Goal: Transaction & Acquisition: Obtain resource

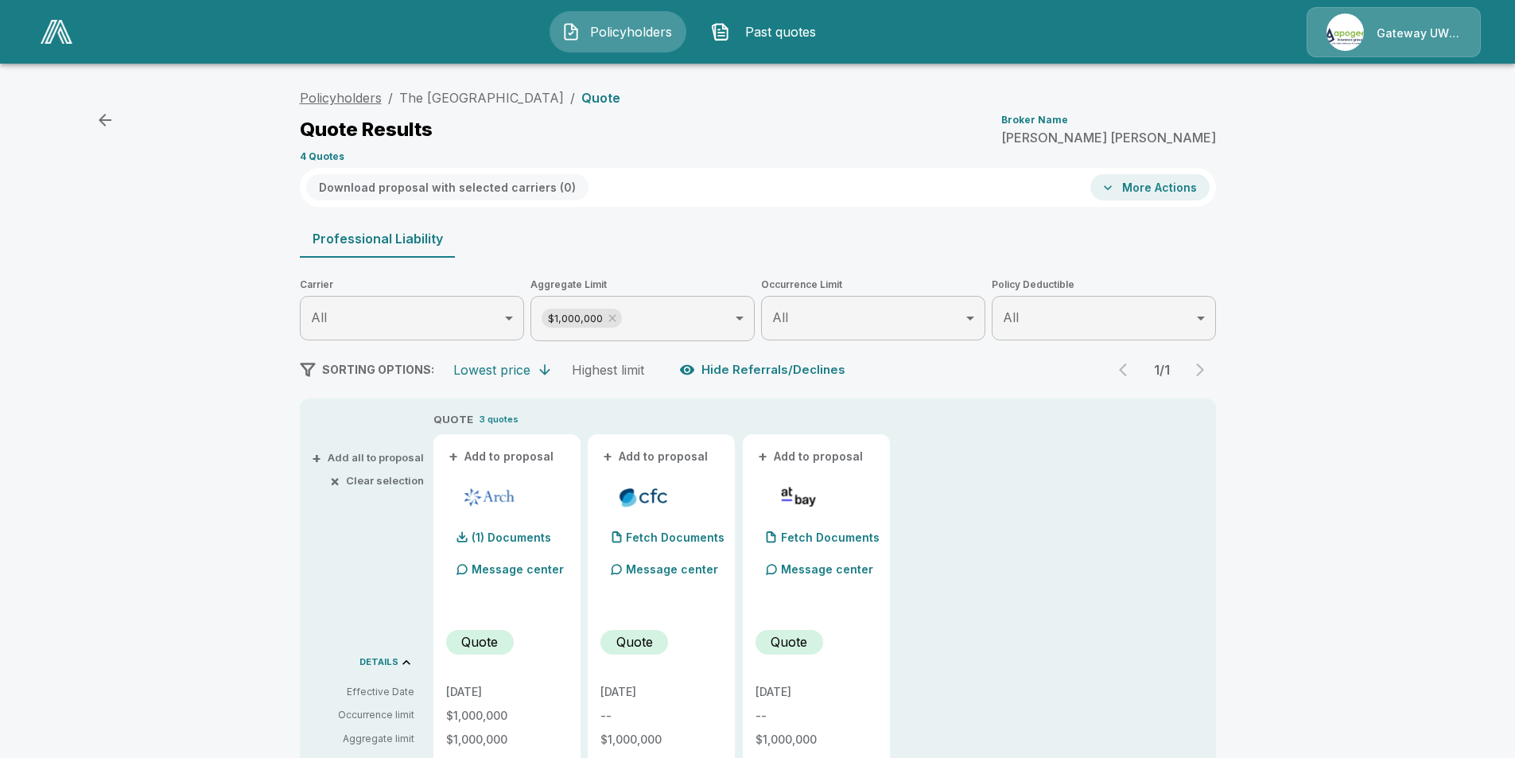
click at [382, 98] on link "Policyholders" at bounding box center [341, 98] width 82 height 16
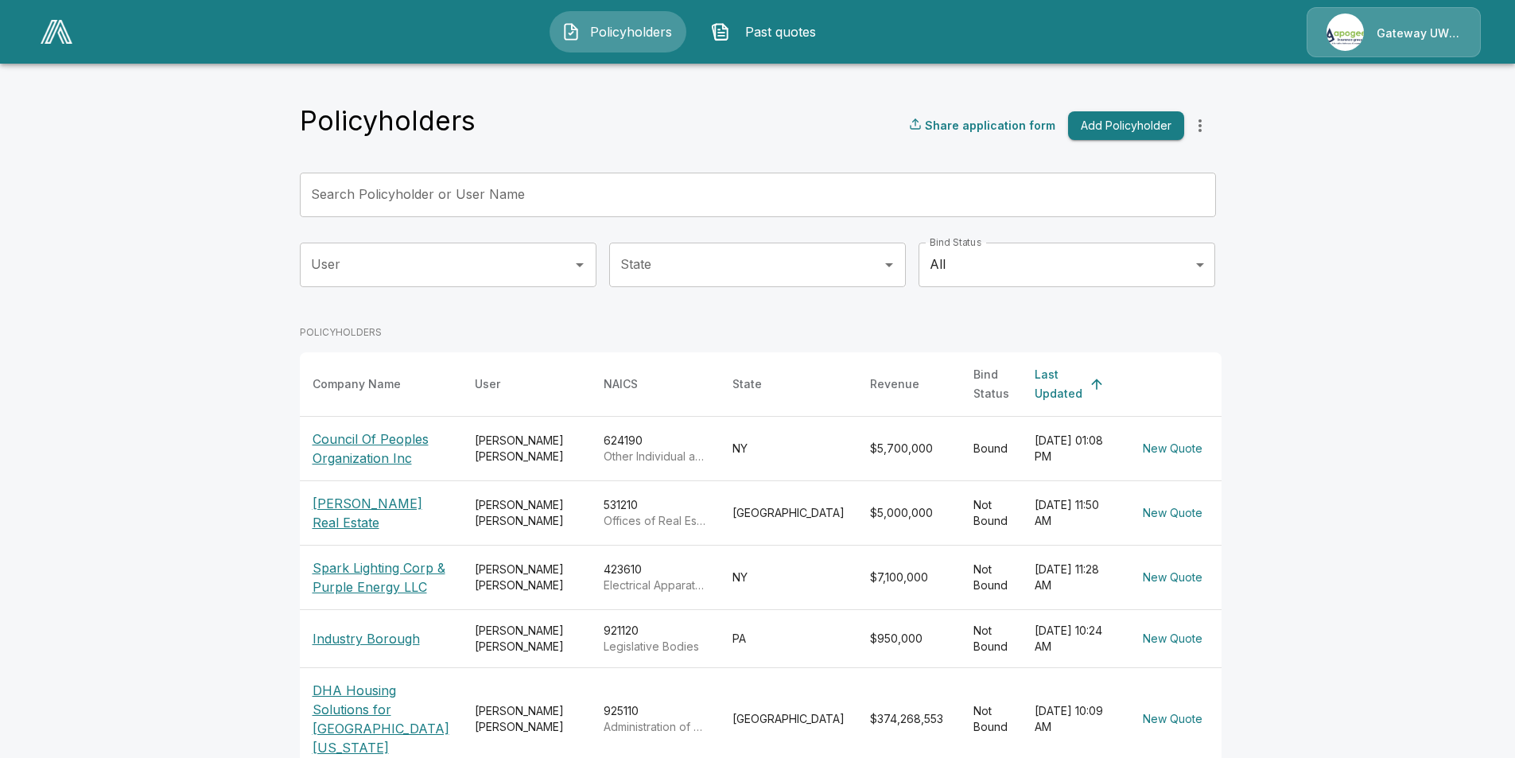
click at [527, 198] on input "Search Policyholder or User Name" at bounding box center [749, 195] width 899 height 45
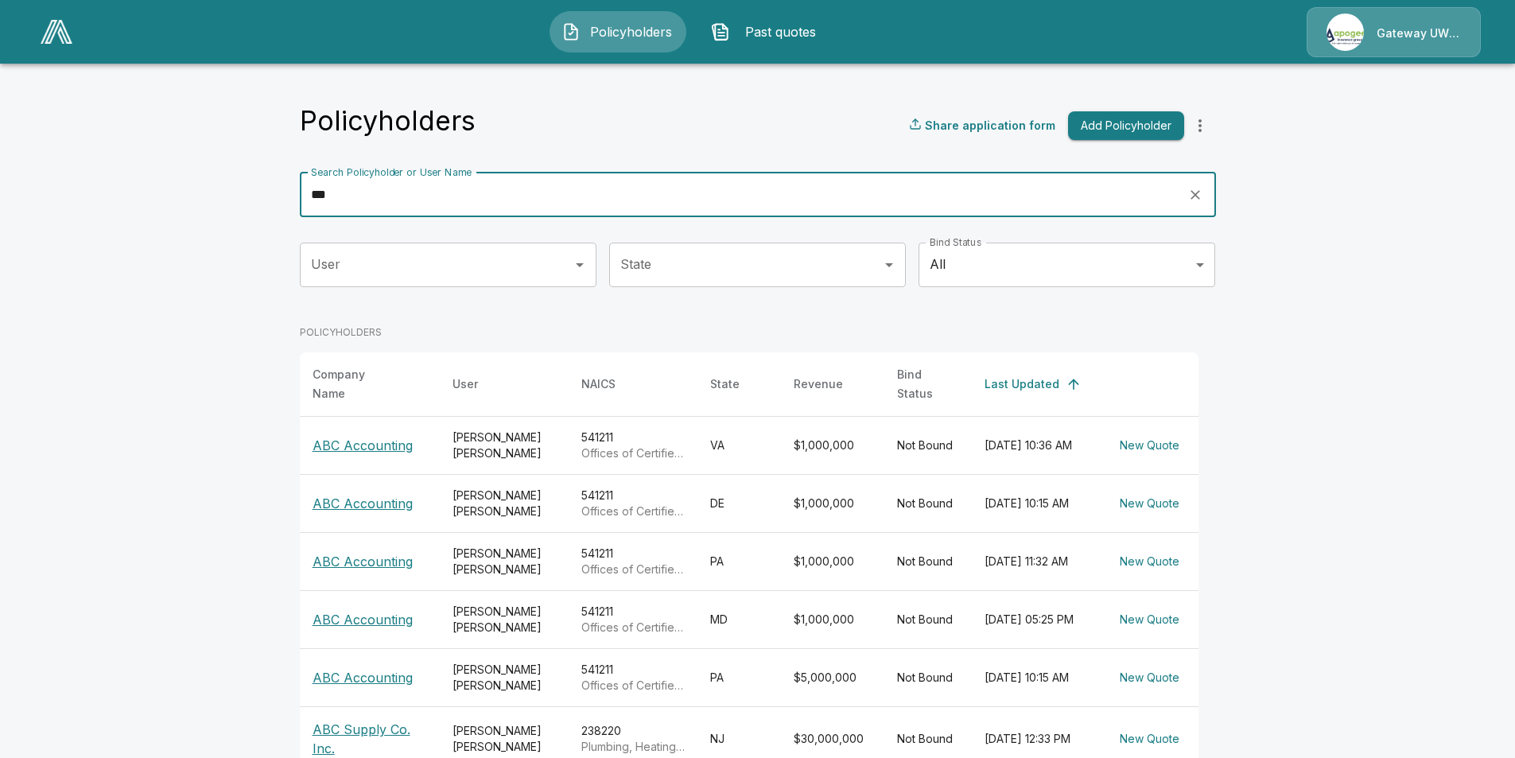
scroll to position [83, 0]
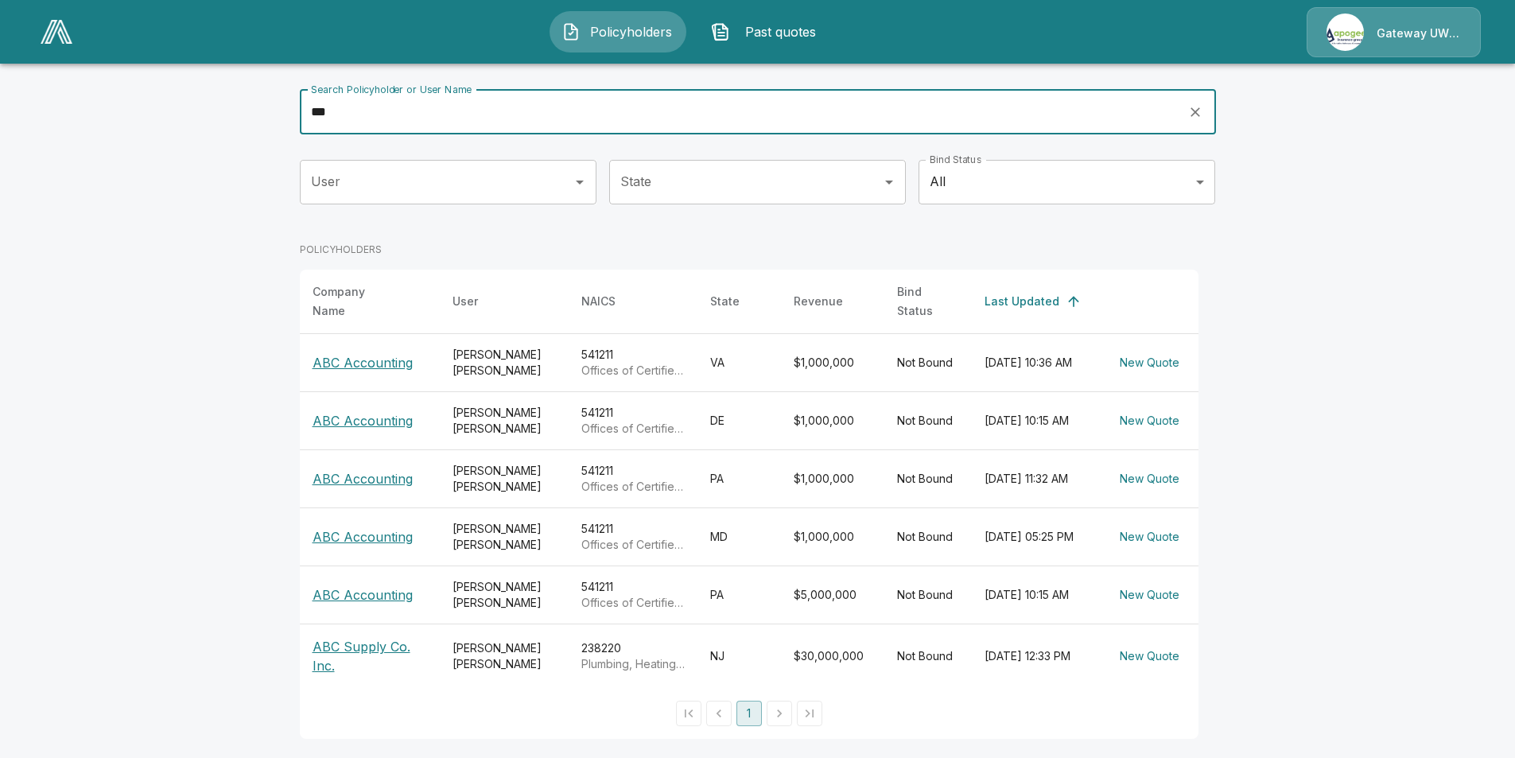
drag, startPoint x: 499, startPoint y: 98, endPoint x: 104, endPoint y: 105, distance: 394.6
click at [104, 105] on main "Policyholders Share application form Add Policyholder Search Policyholder or Us…" at bounding box center [757, 337] width 1515 height 841
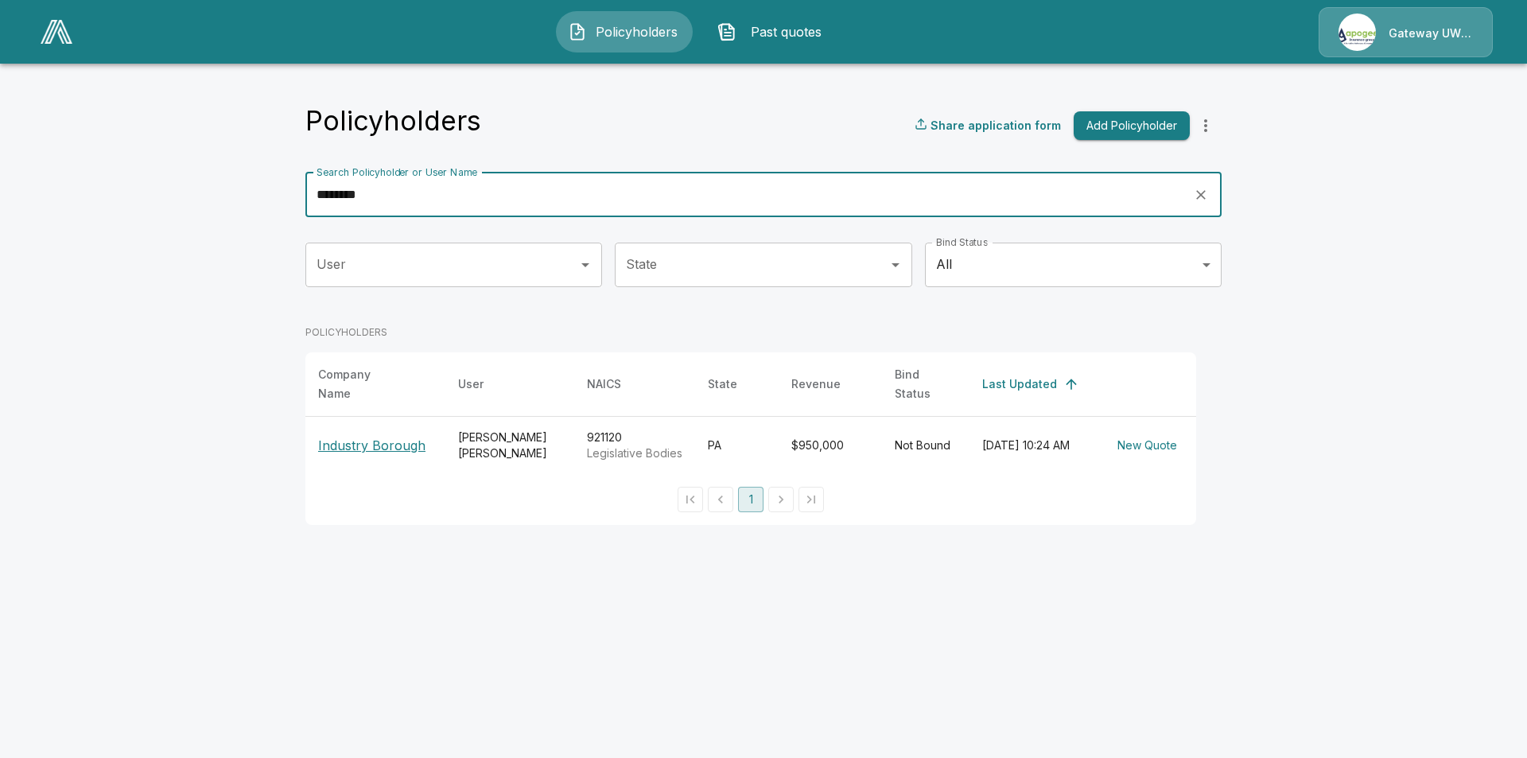
type input "********"
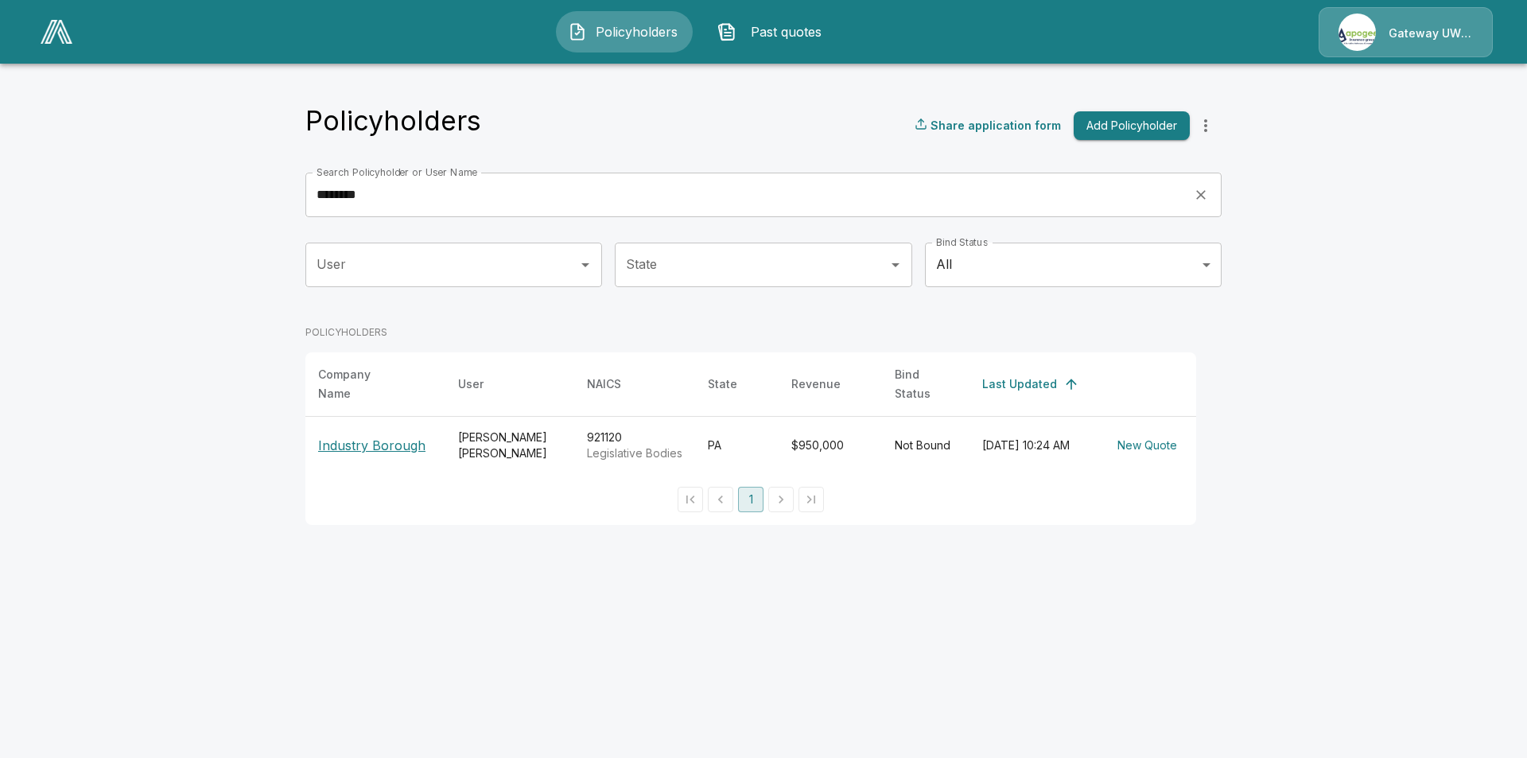
click at [396, 449] on p "Industry Borough" at bounding box center [375, 445] width 115 height 19
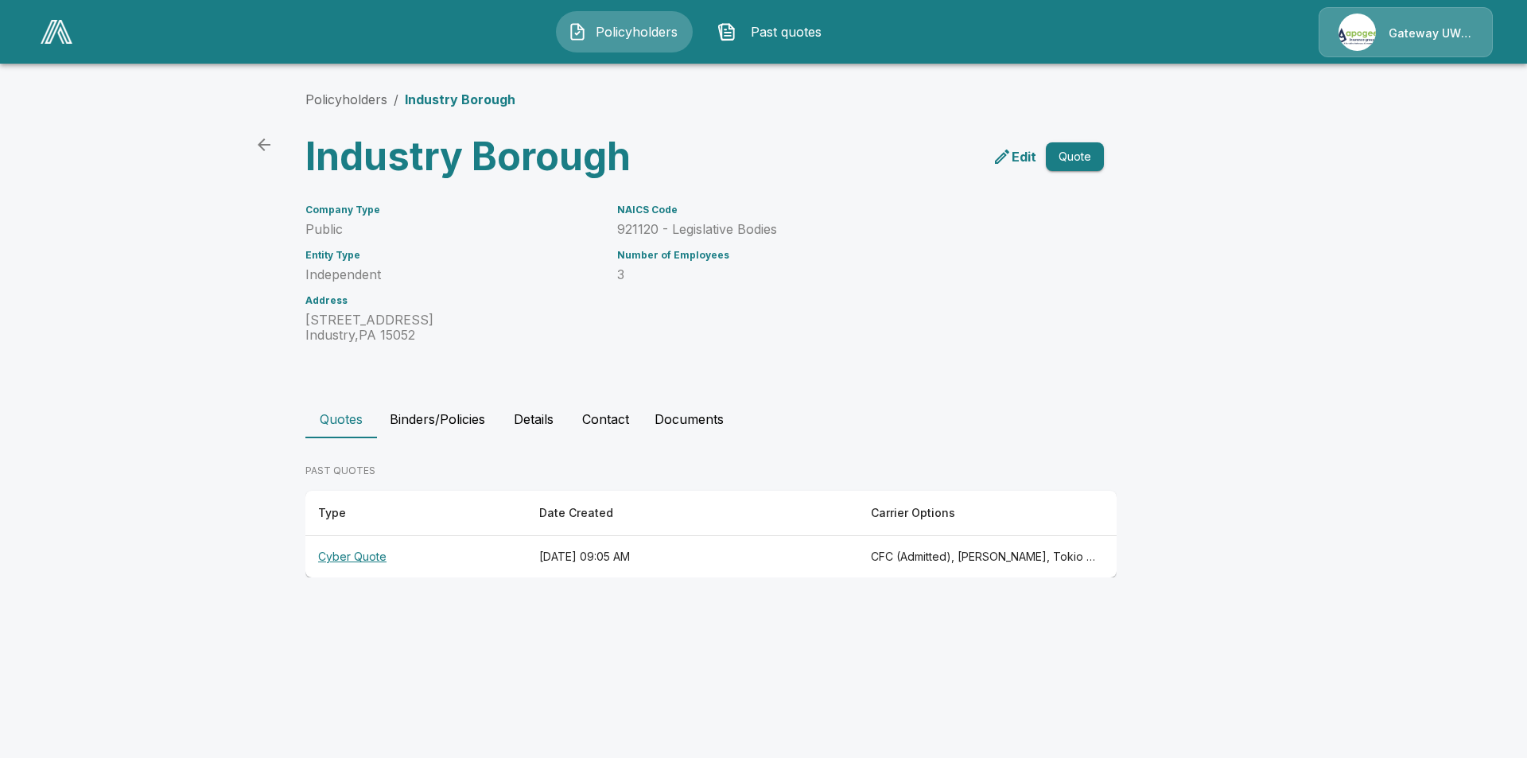
click at [1079, 163] on button "Quote" at bounding box center [1075, 156] width 58 height 29
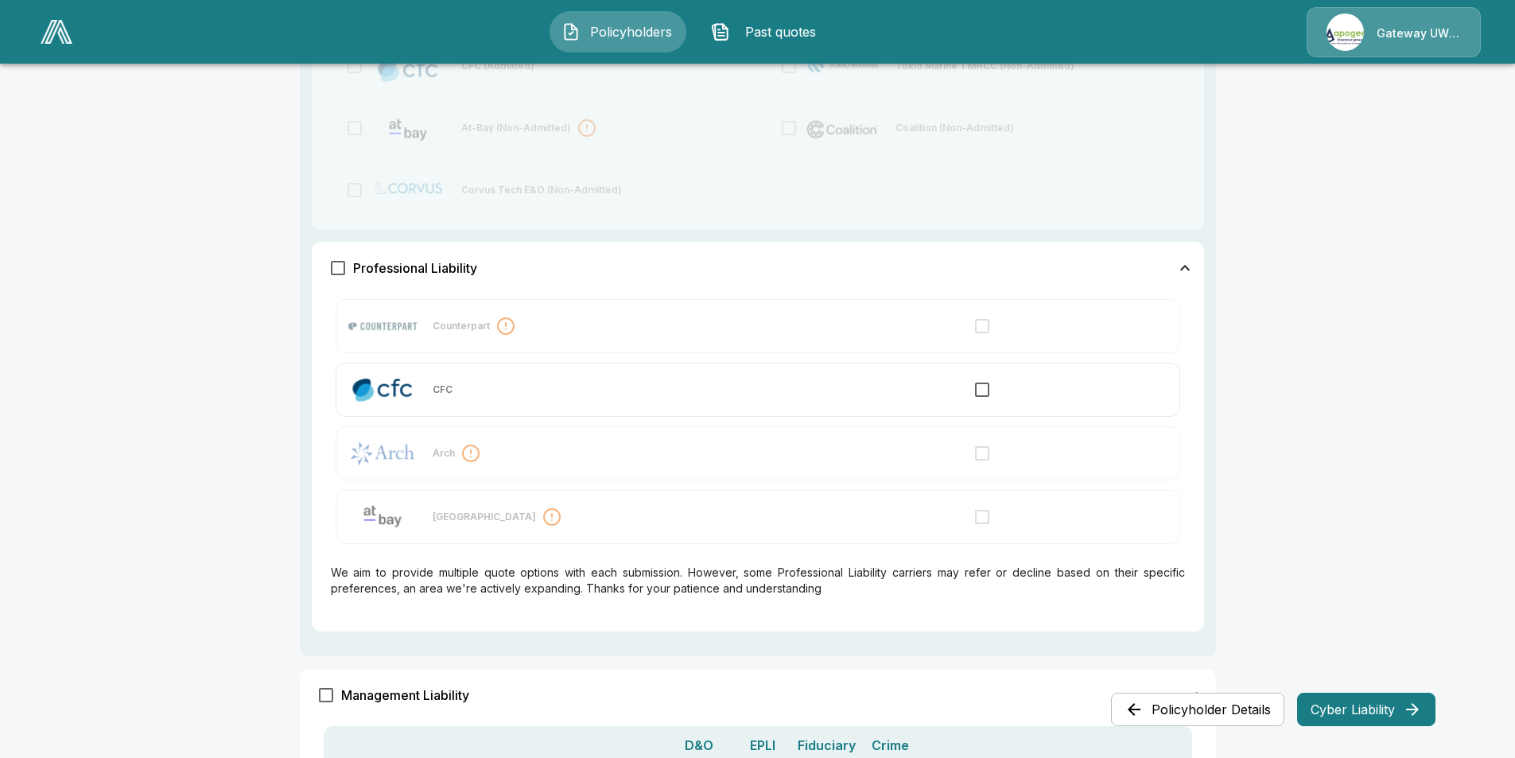
scroll to position [1045, 0]
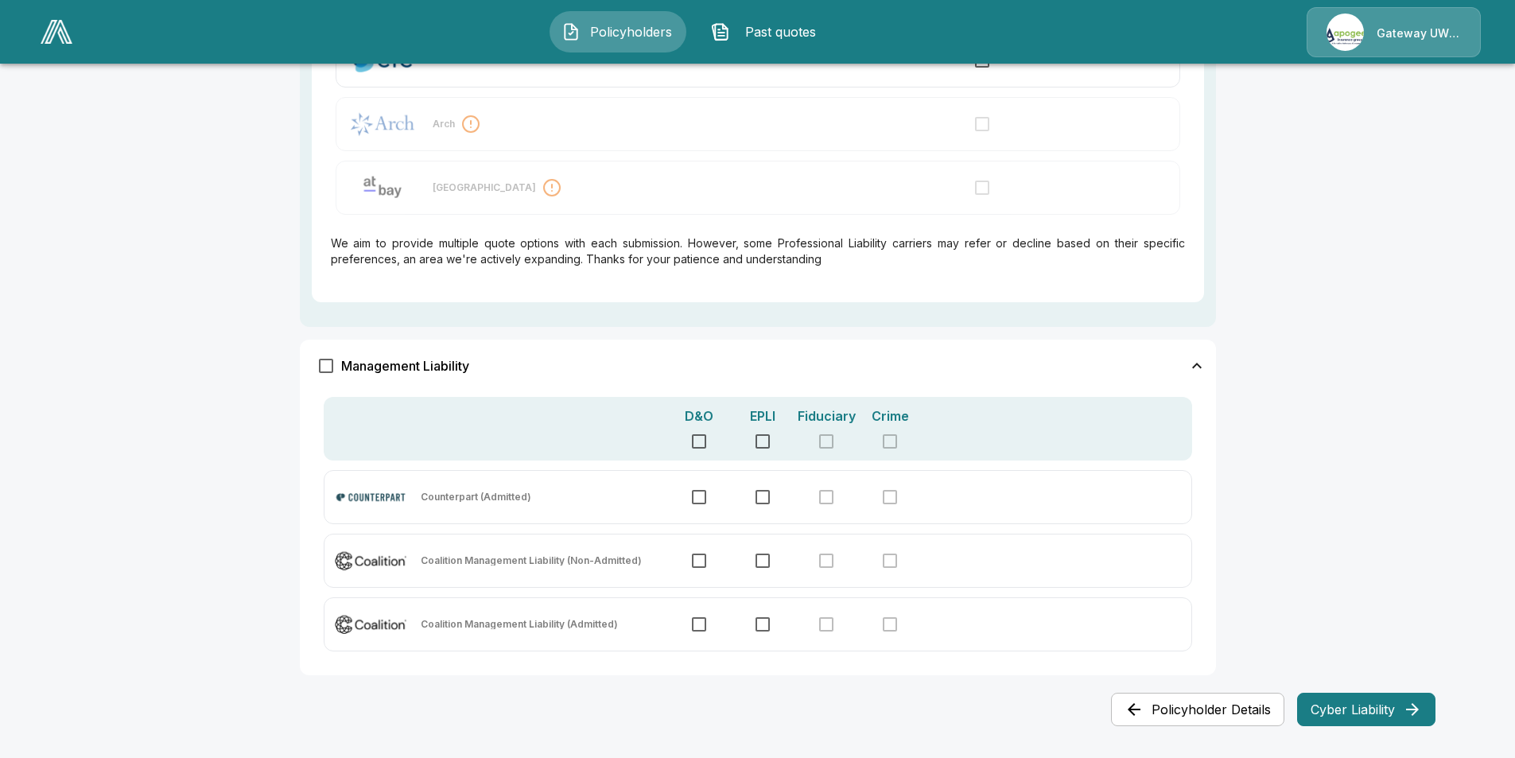
click at [1362, 711] on button "Cyber Liability" at bounding box center [1366, 709] width 138 height 33
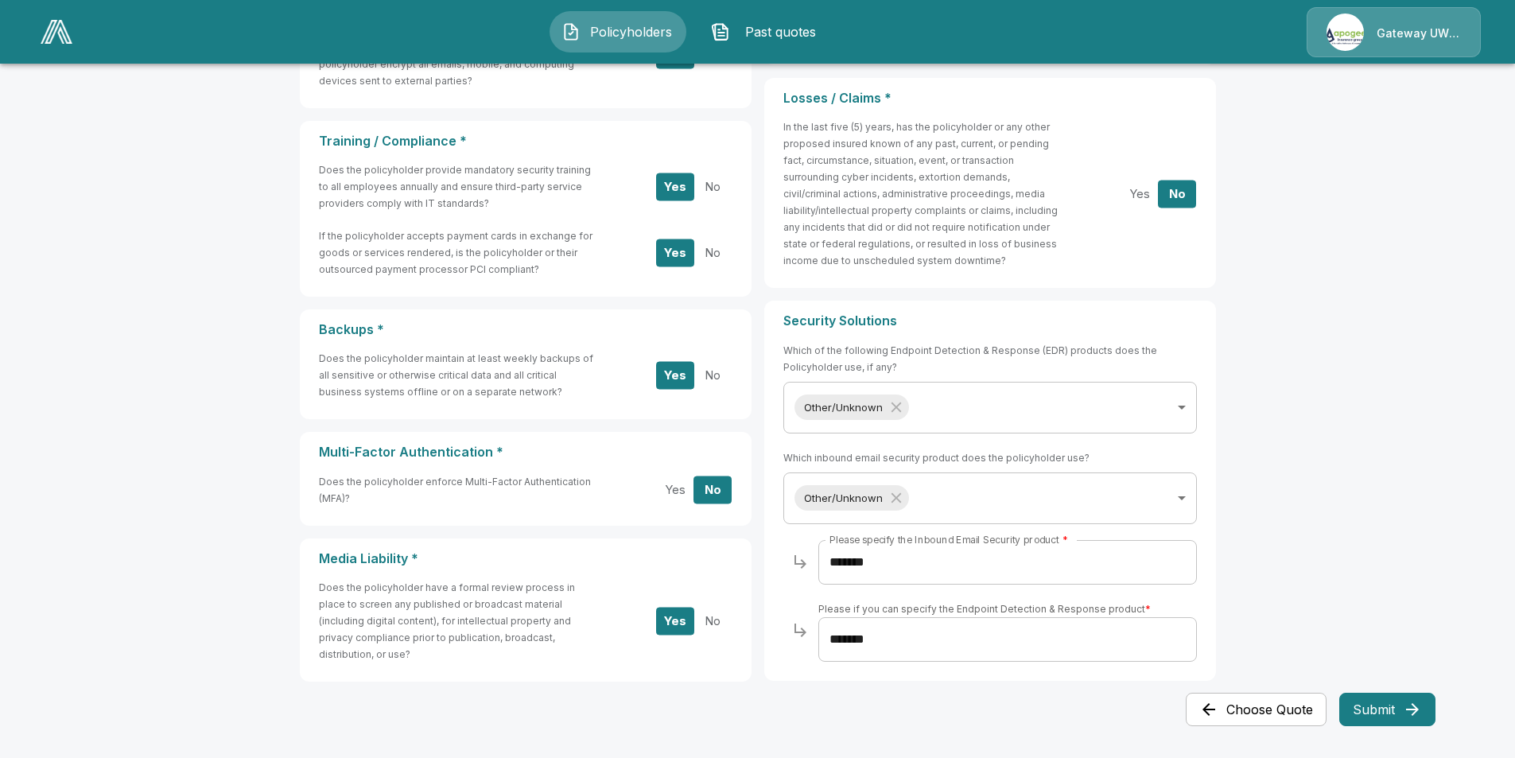
scroll to position [0, 0]
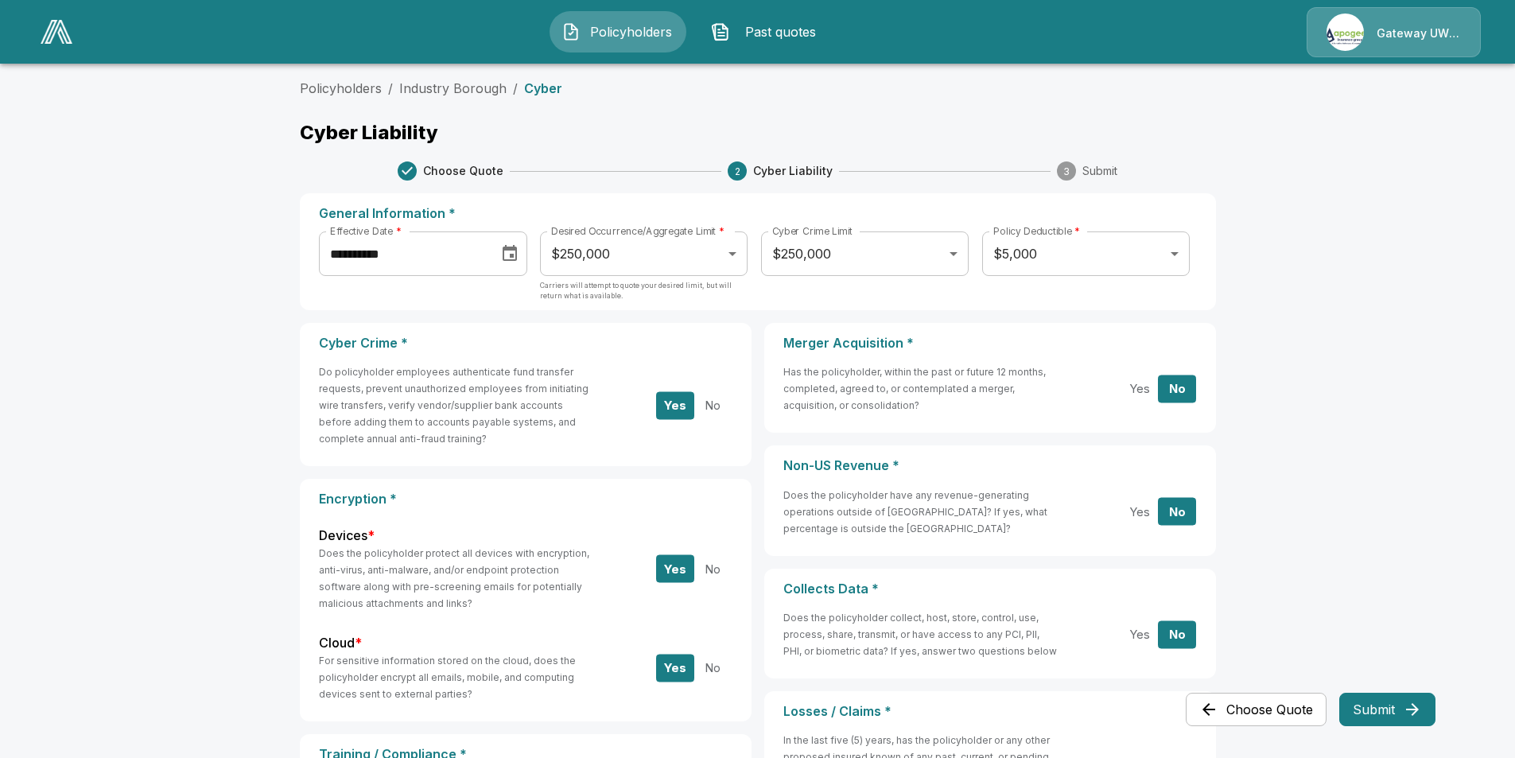
click at [629, 260] on body "**********" at bounding box center [757, 685] width 1515 height 1371
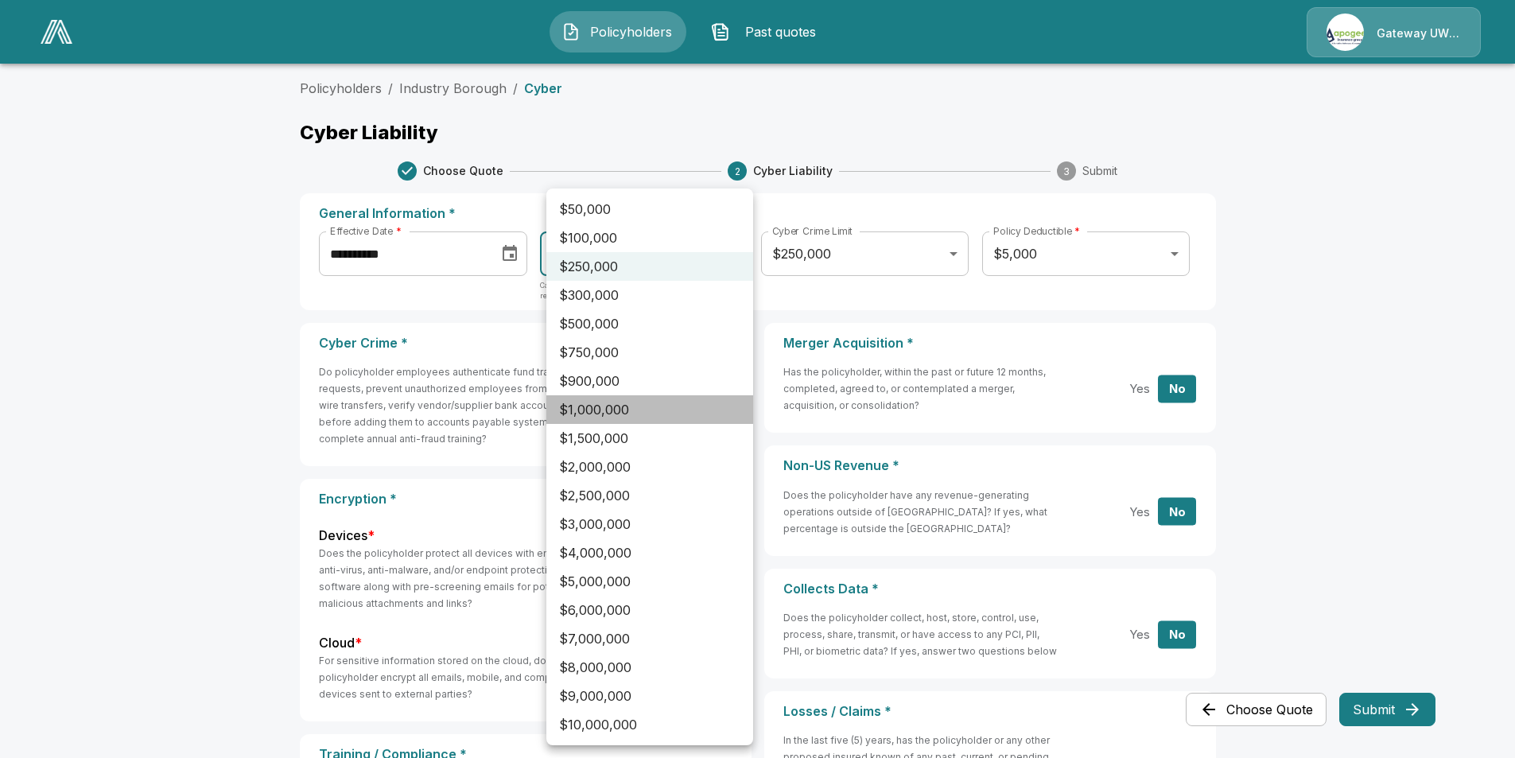
click at [598, 417] on li "$1,000,000" at bounding box center [649, 409] width 207 height 29
type input "*******"
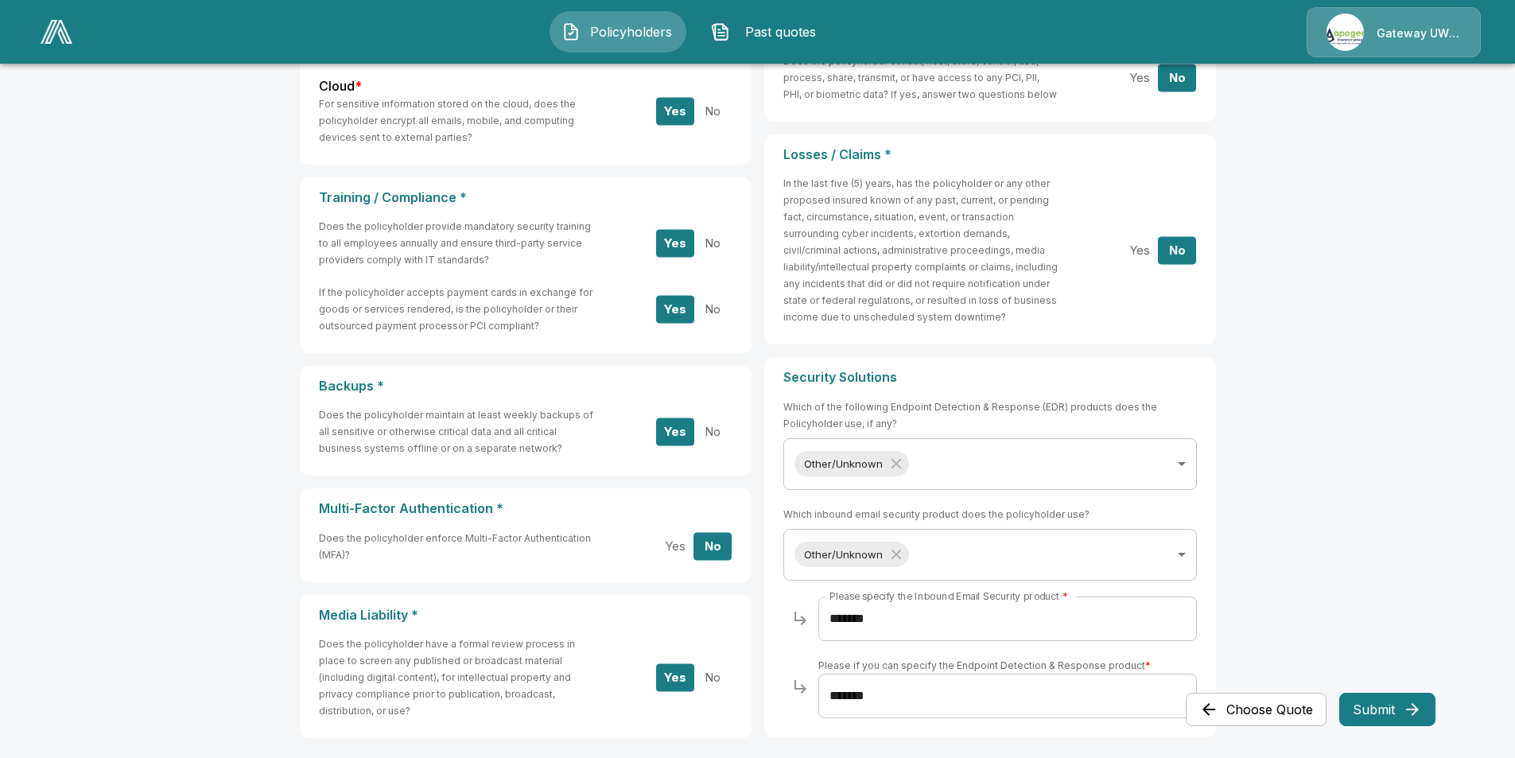
scroll to position [613, 0]
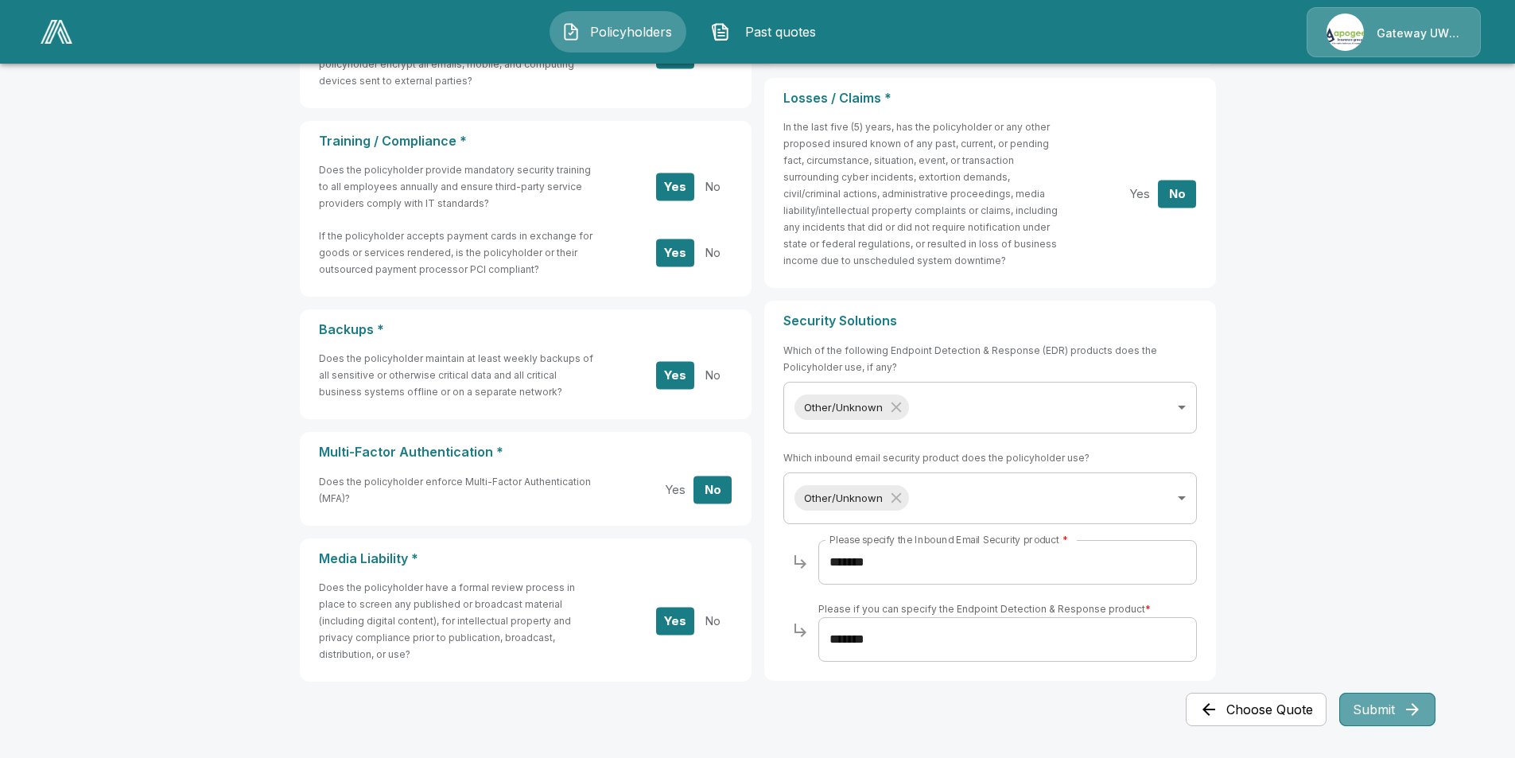
click at [1408, 709] on icon "button" at bounding box center [1412, 709] width 13 height 13
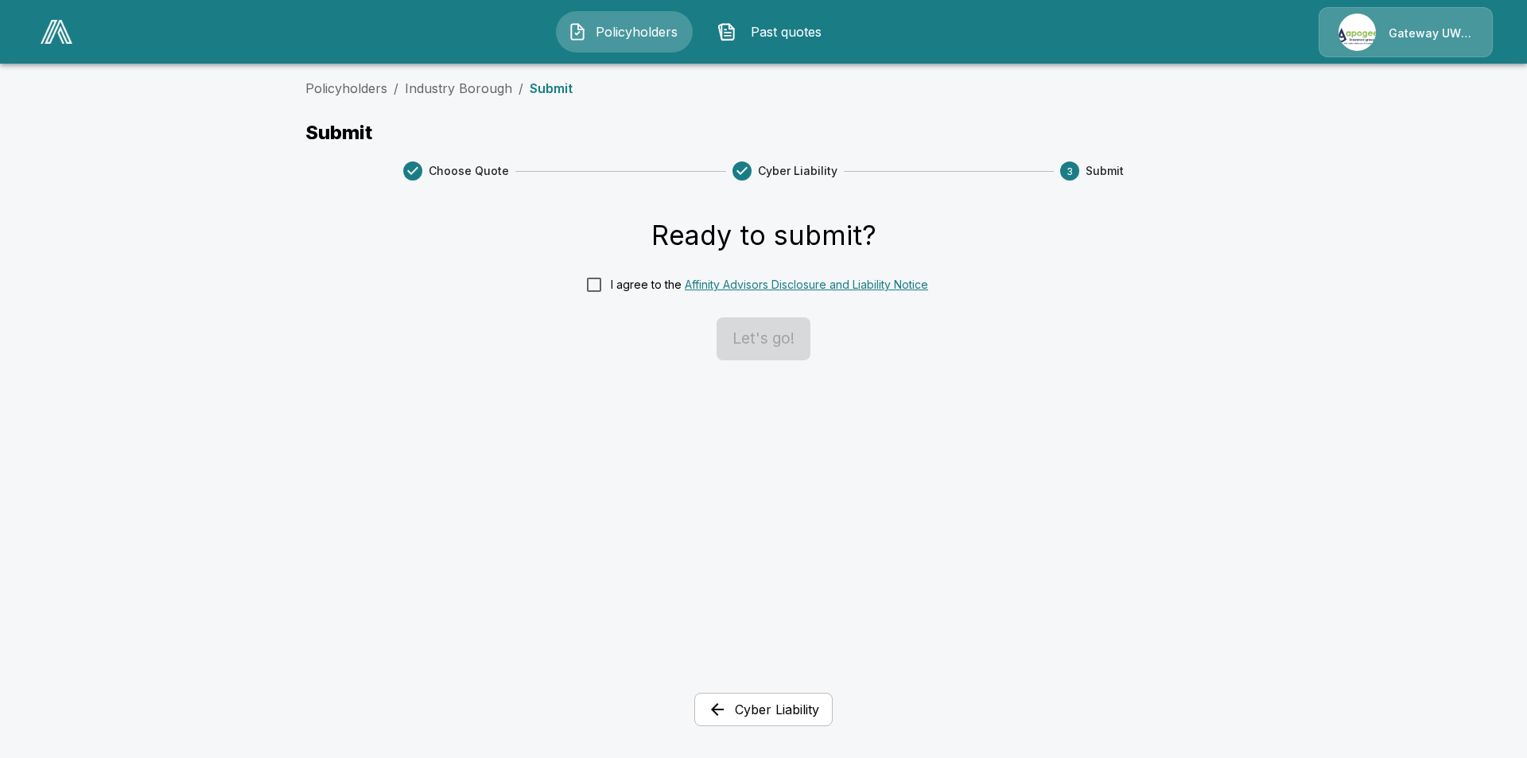
click at [616, 289] on div "I agree to the Affinity Advisors Disclosure and Liability Notice" at bounding box center [769, 284] width 317 height 17
click at [779, 344] on button "Let's go!" at bounding box center [764, 338] width 94 height 43
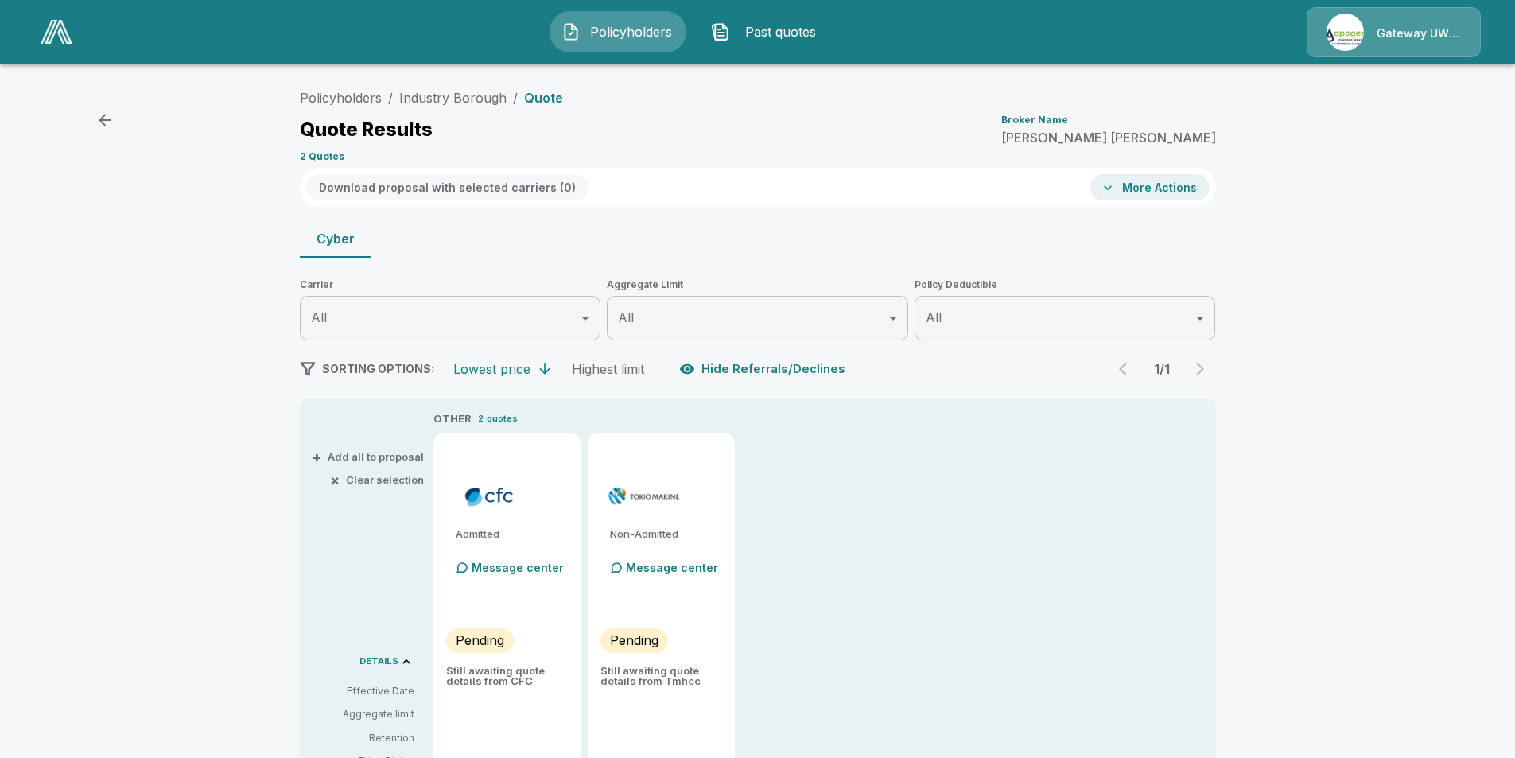
type input "*******"
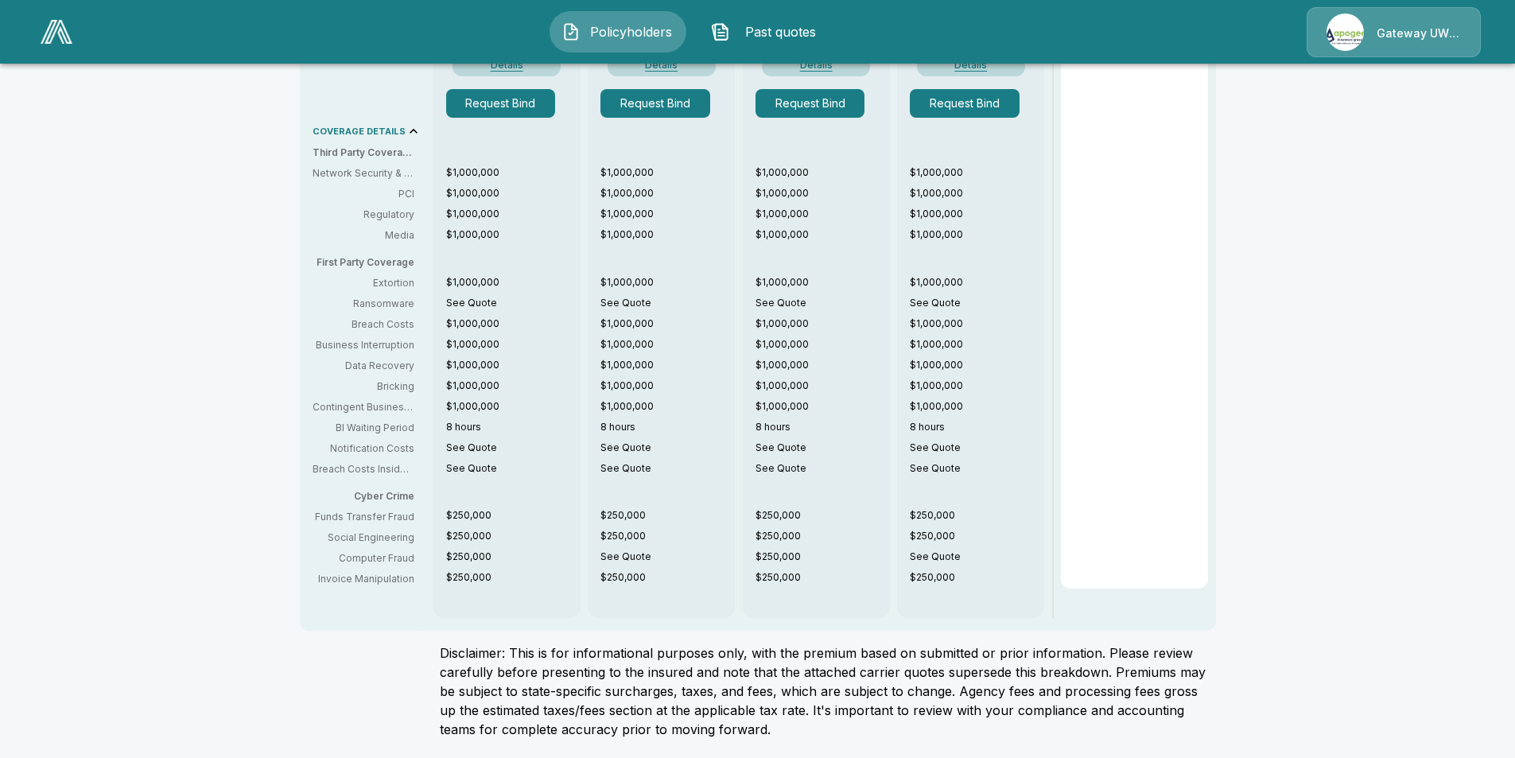
scroll to position [204, 0]
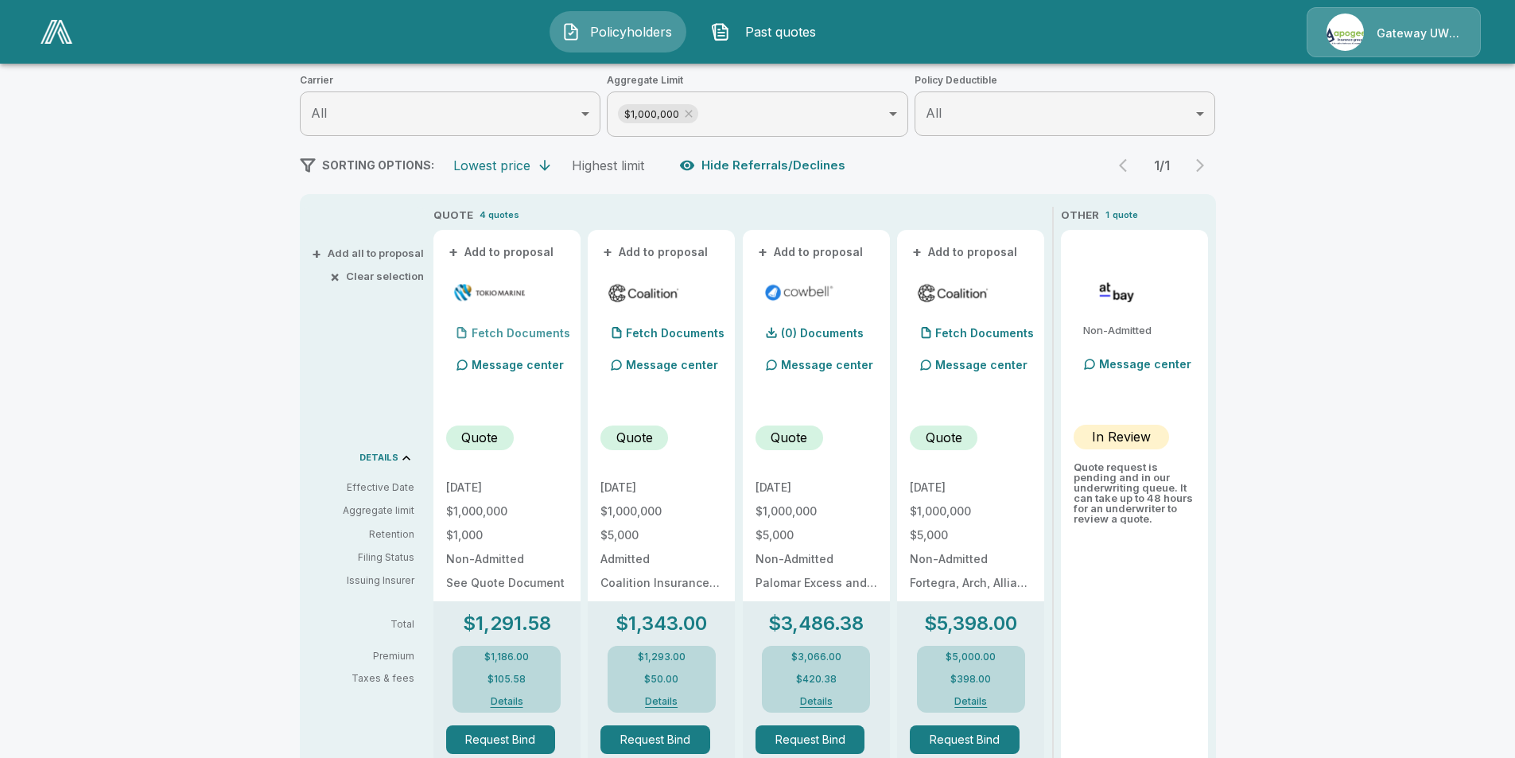
click at [527, 331] on p "Fetch Documents" at bounding box center [521, 333] width 99 height 11
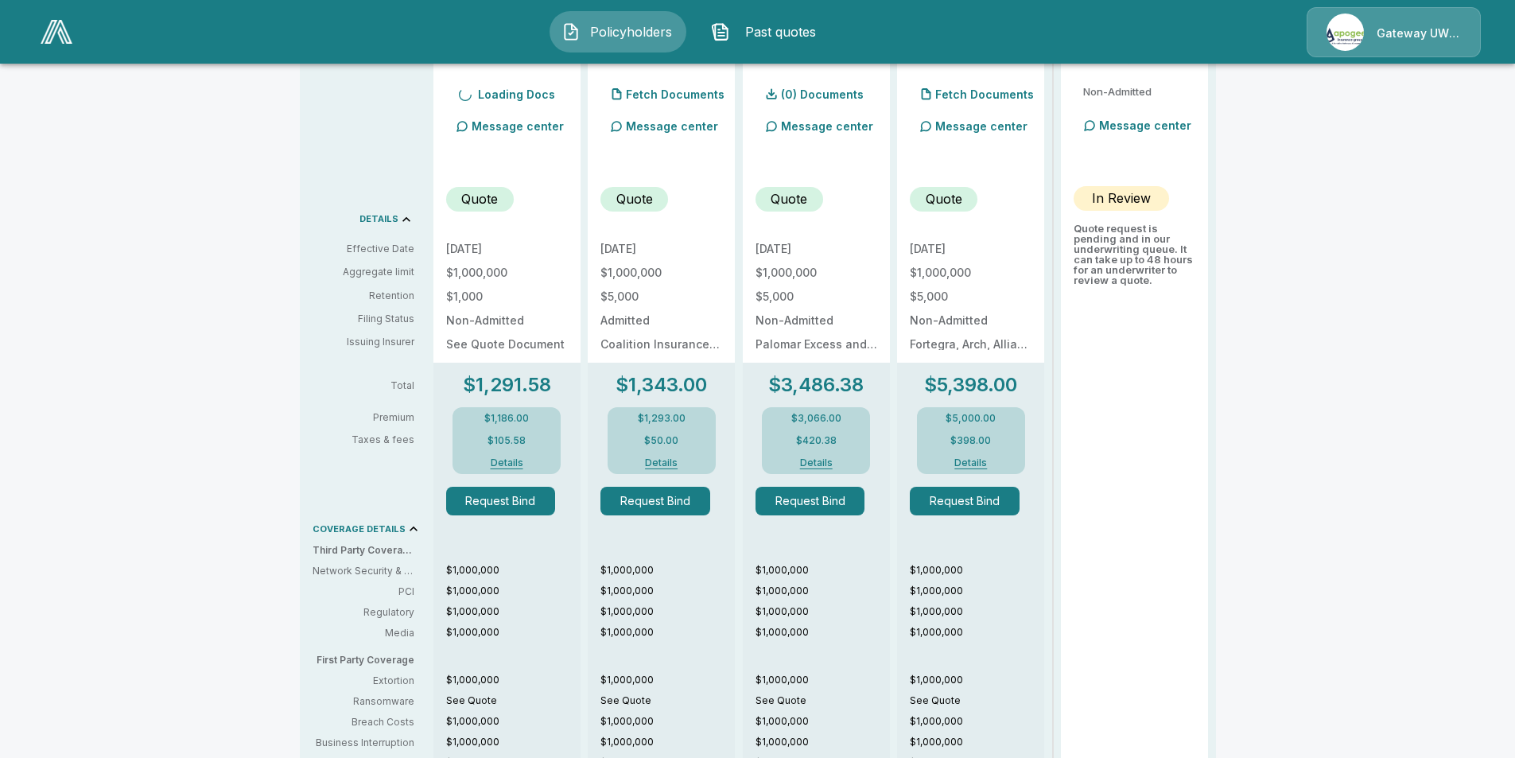
scroll to position [523, 0]
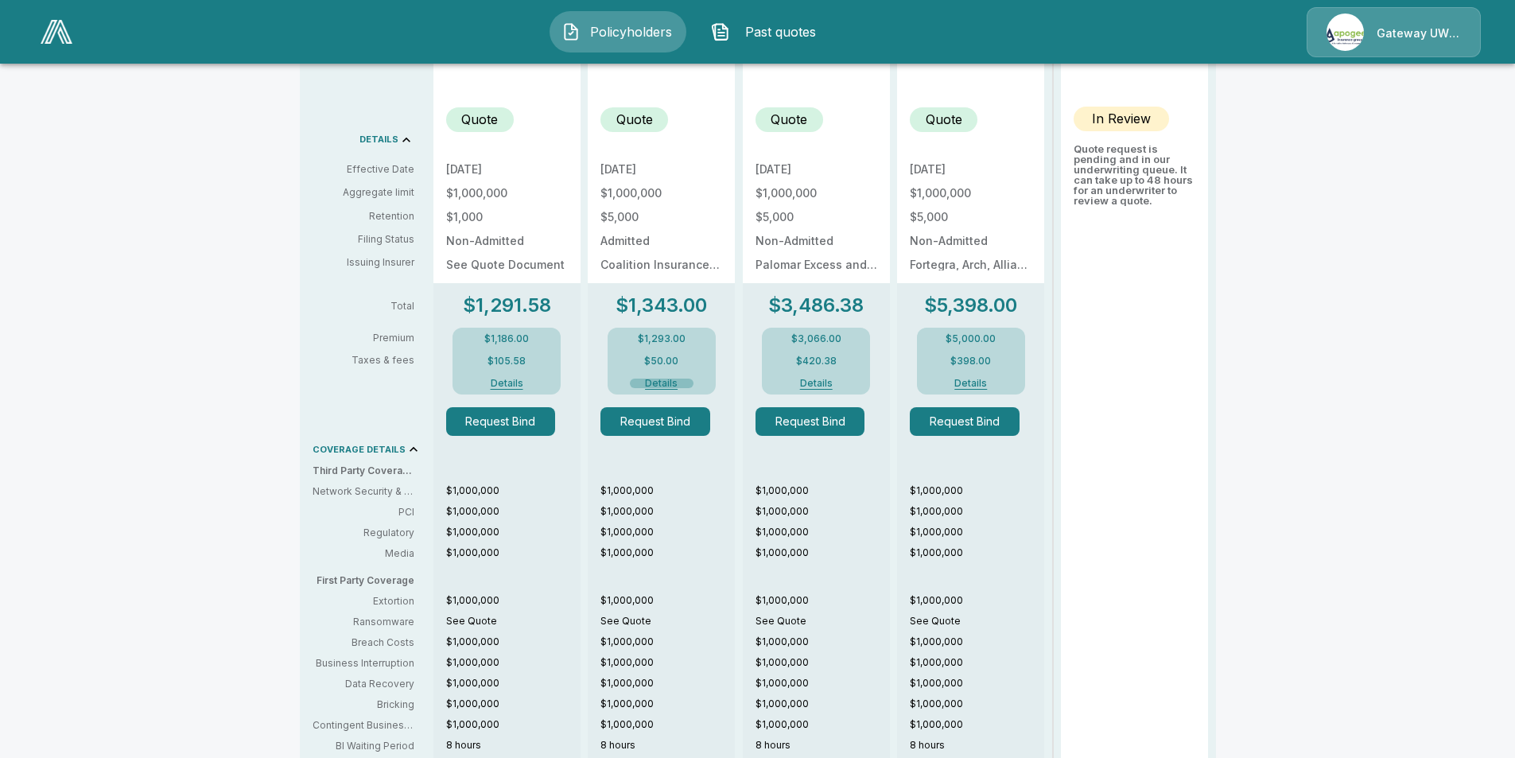
click at [666, 384] on button "Details" at bounding box center [662, 384] width 64 height 10
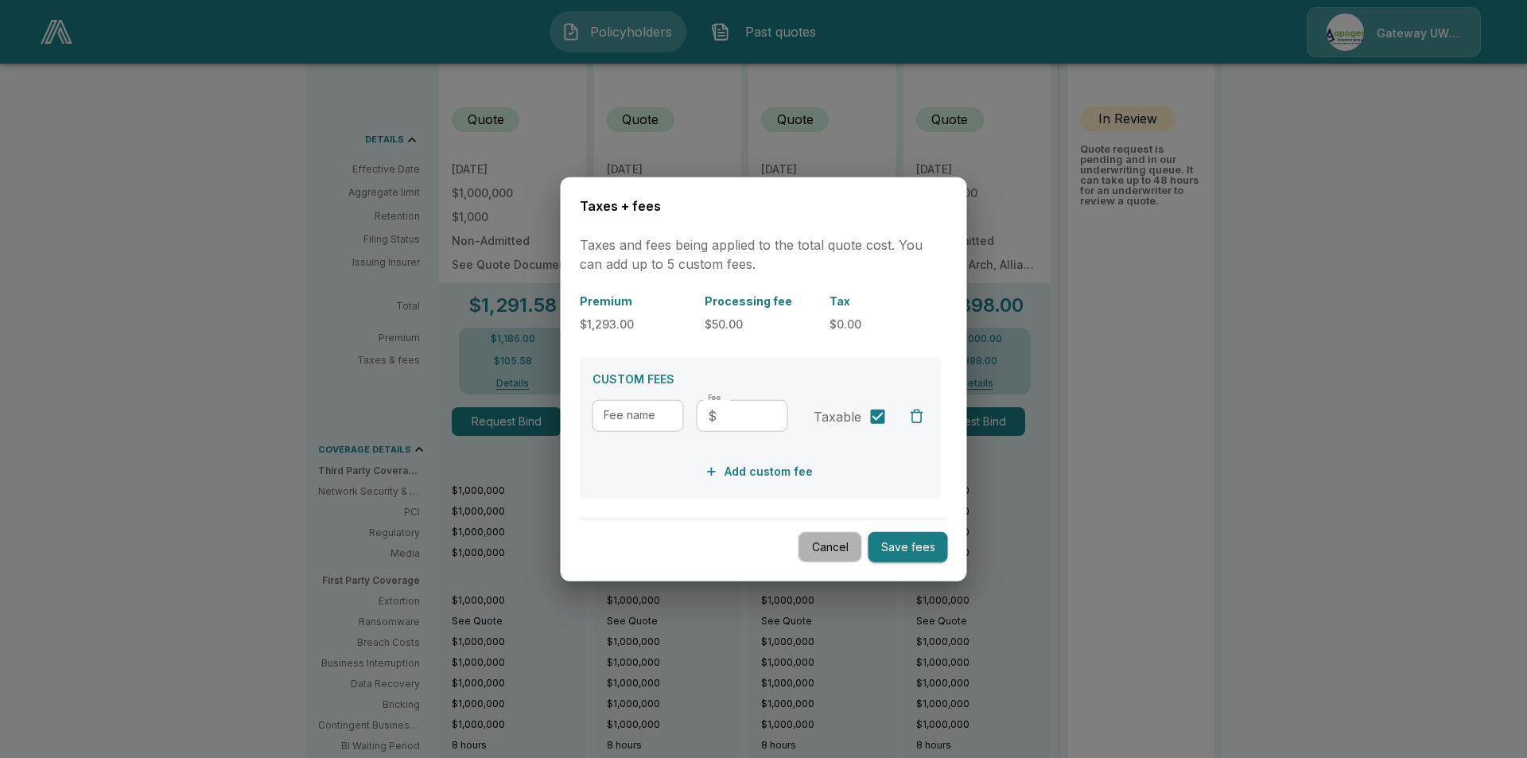
click at [830, 542] on body "Policyholders Past quotes Gateway UW dba Apogee Policyholders / Industry Boroug…" at bounding box center [763, 276] width 1527 height 1599
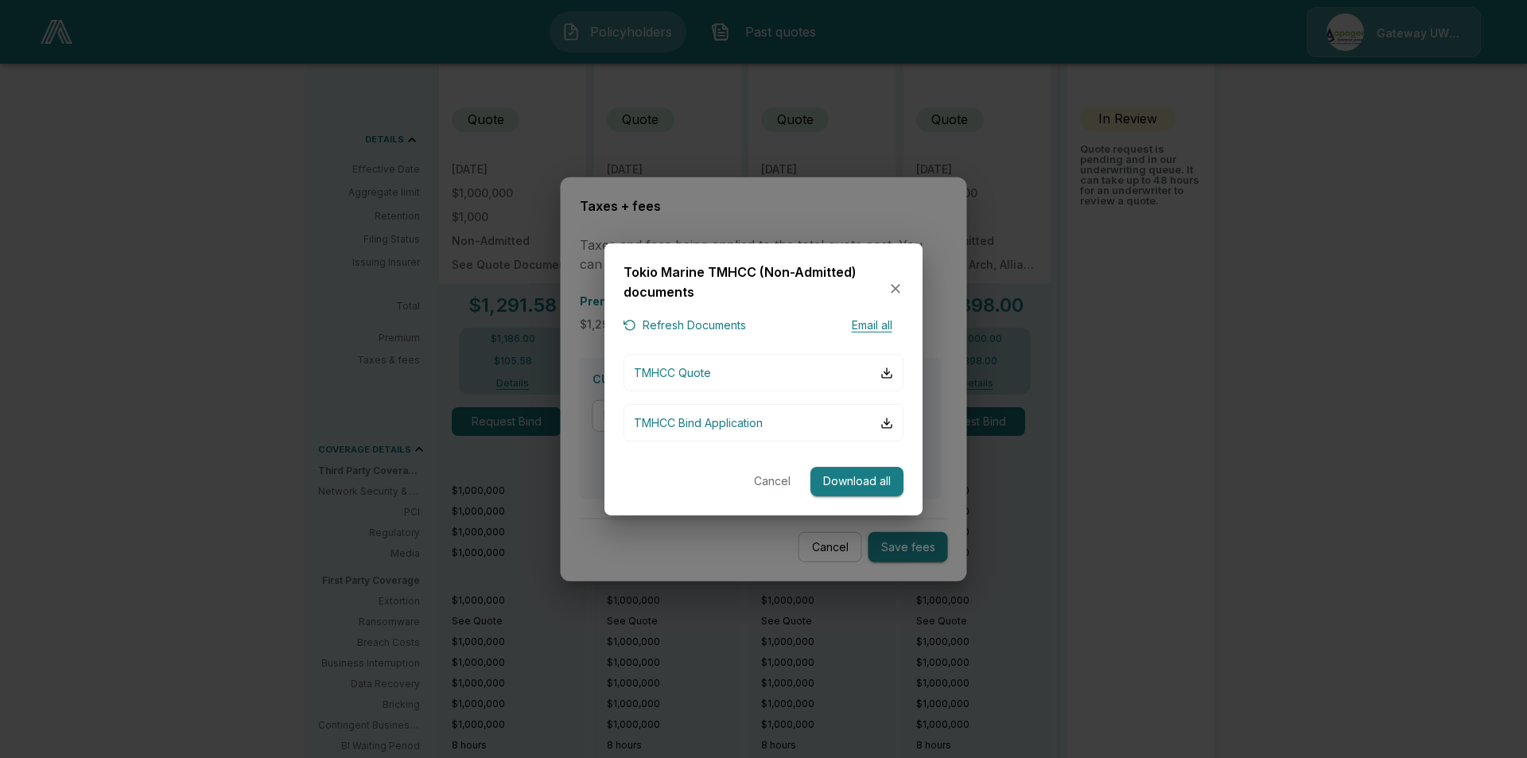
click at [771, 484] on button "Cancel" at bounding box center [772, 481] width 51 height 29
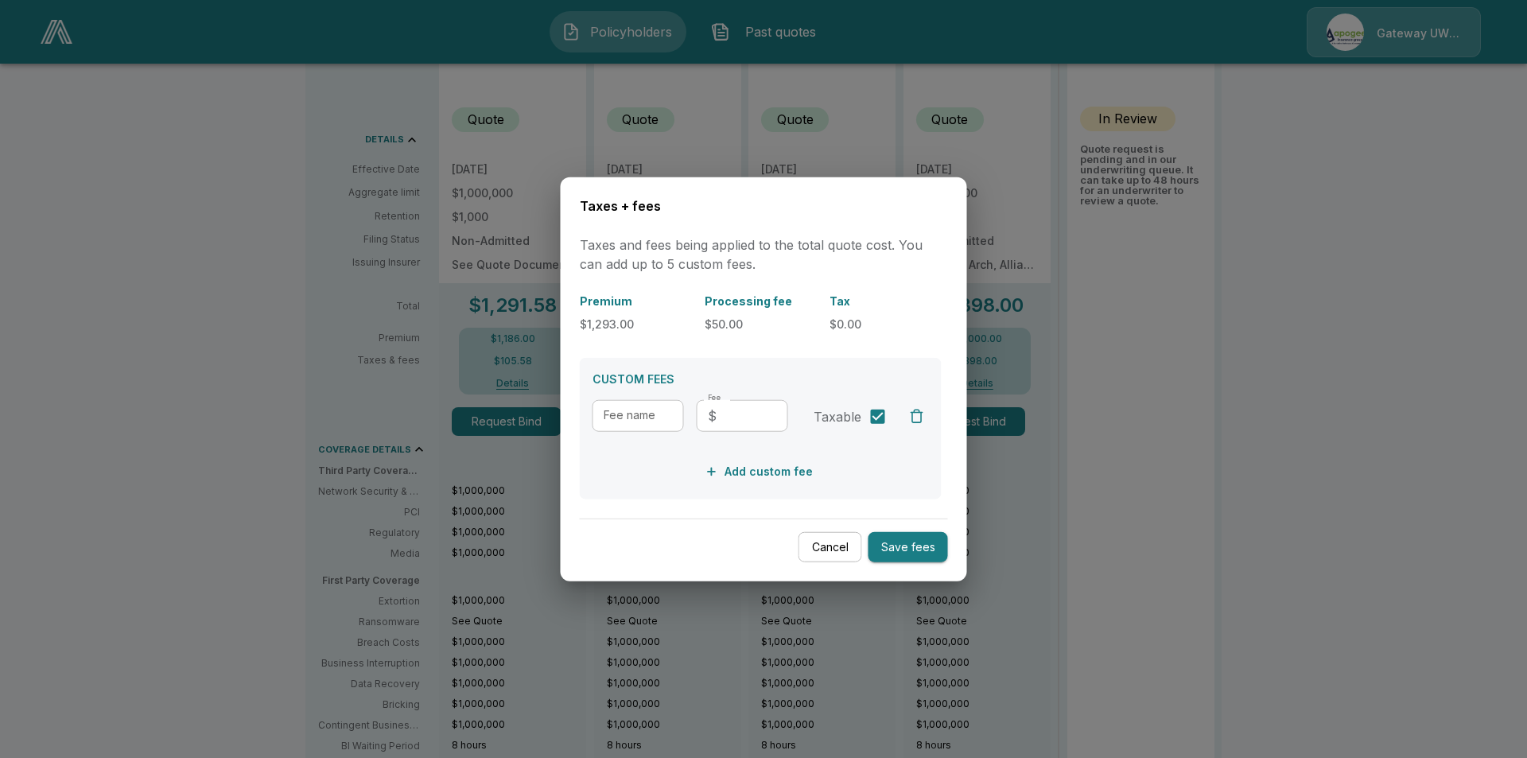
click at [828, 540] on button "Cancel" at bounding box center [831, 546] width 64 height 31
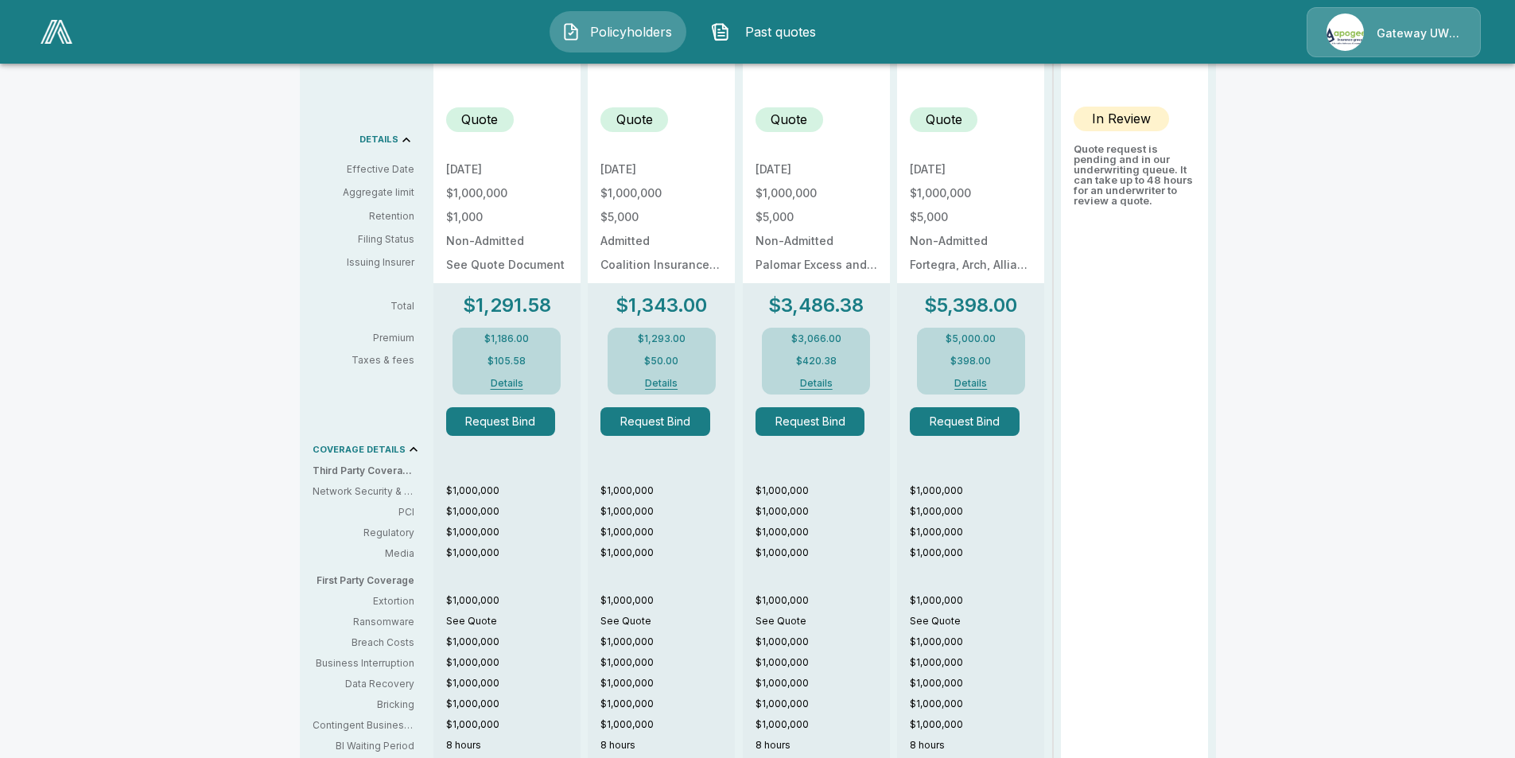
scroll to position [45, 0]
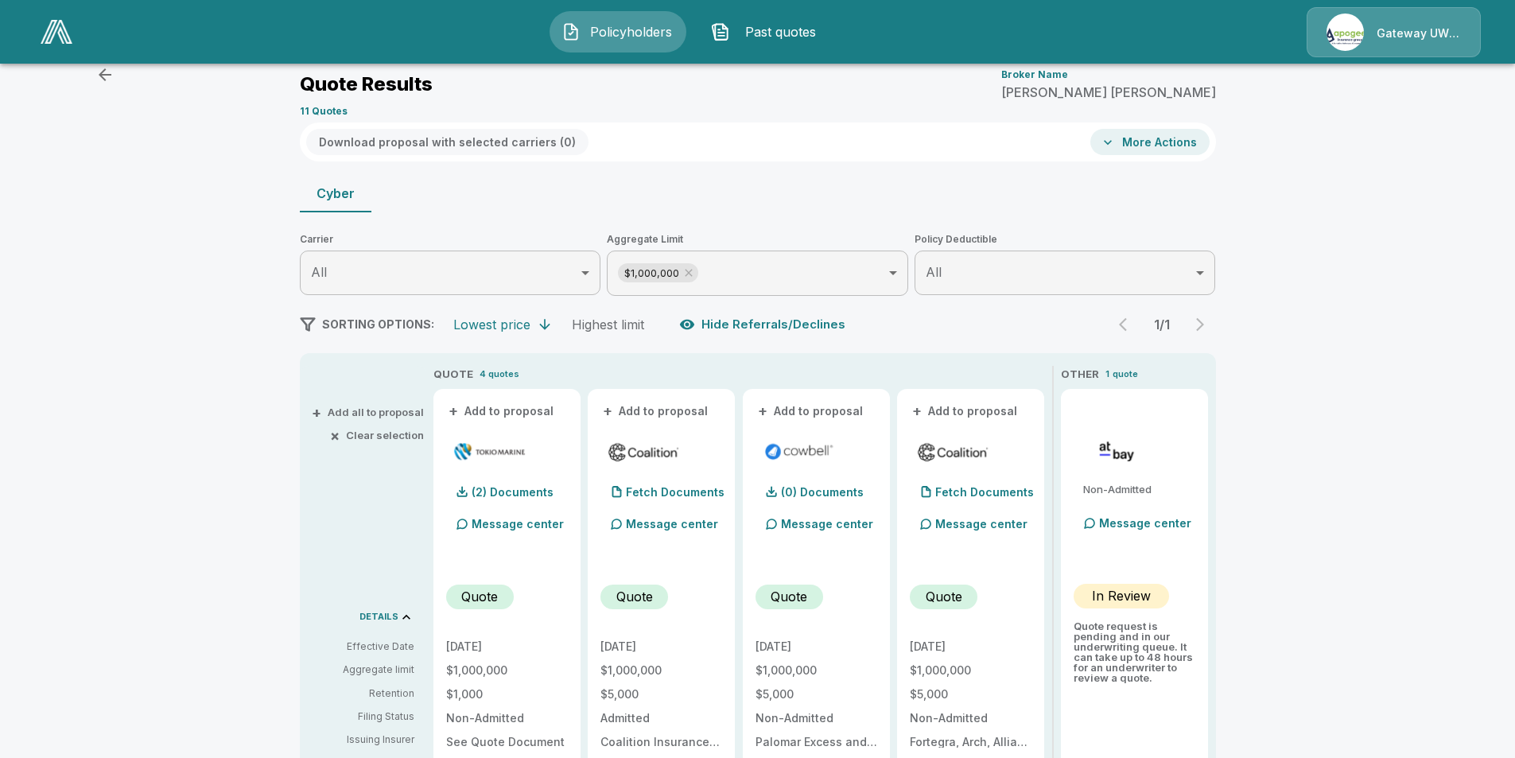
click at [472, 596] on p "Quote" at bounding box center [479, 596] width 37 height 19
click at [503, 492] on p "(2) Documents" at bounding box center [513, 492] width 82 height 11
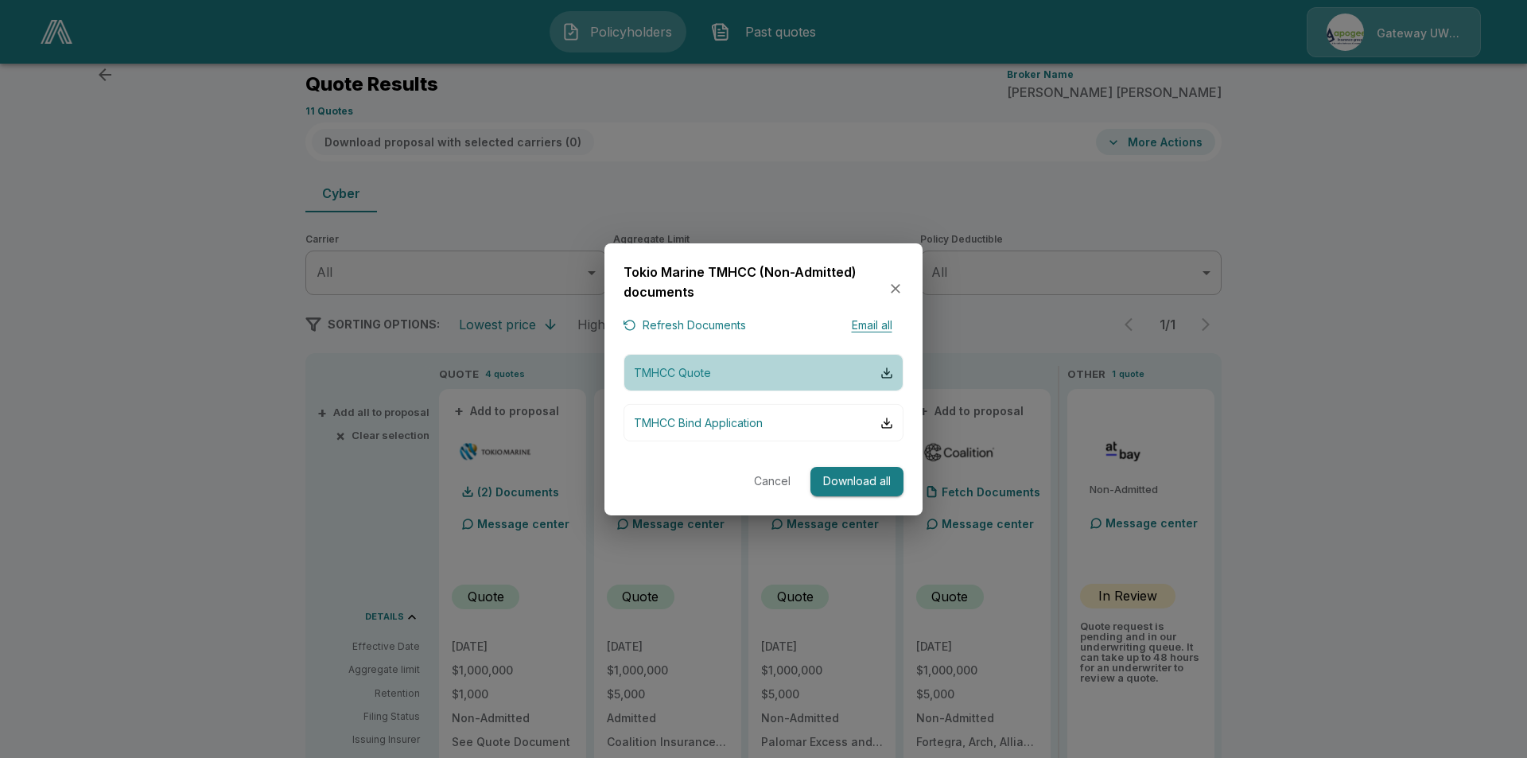
click at [736, 375] on button "TMHCC Quote" at bounding box center [764, 372] width 280 height 37
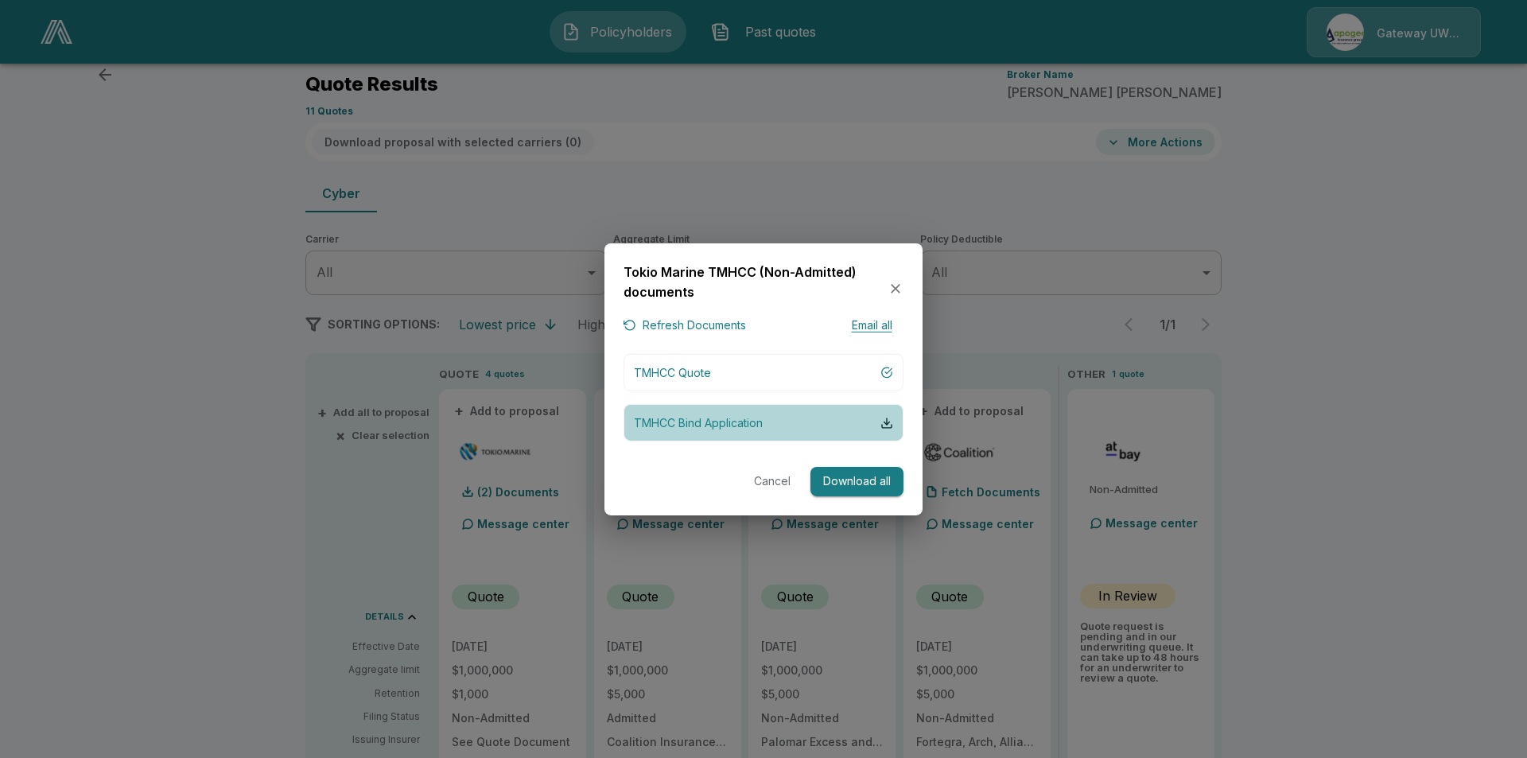
click at [709, 417] on p "TMHCC Bind Application" at bounding box center [698, 422] width 129 height 17
click at [765, 485] on button "Cancel" at bounding box center [772, 481] width 51 height 29
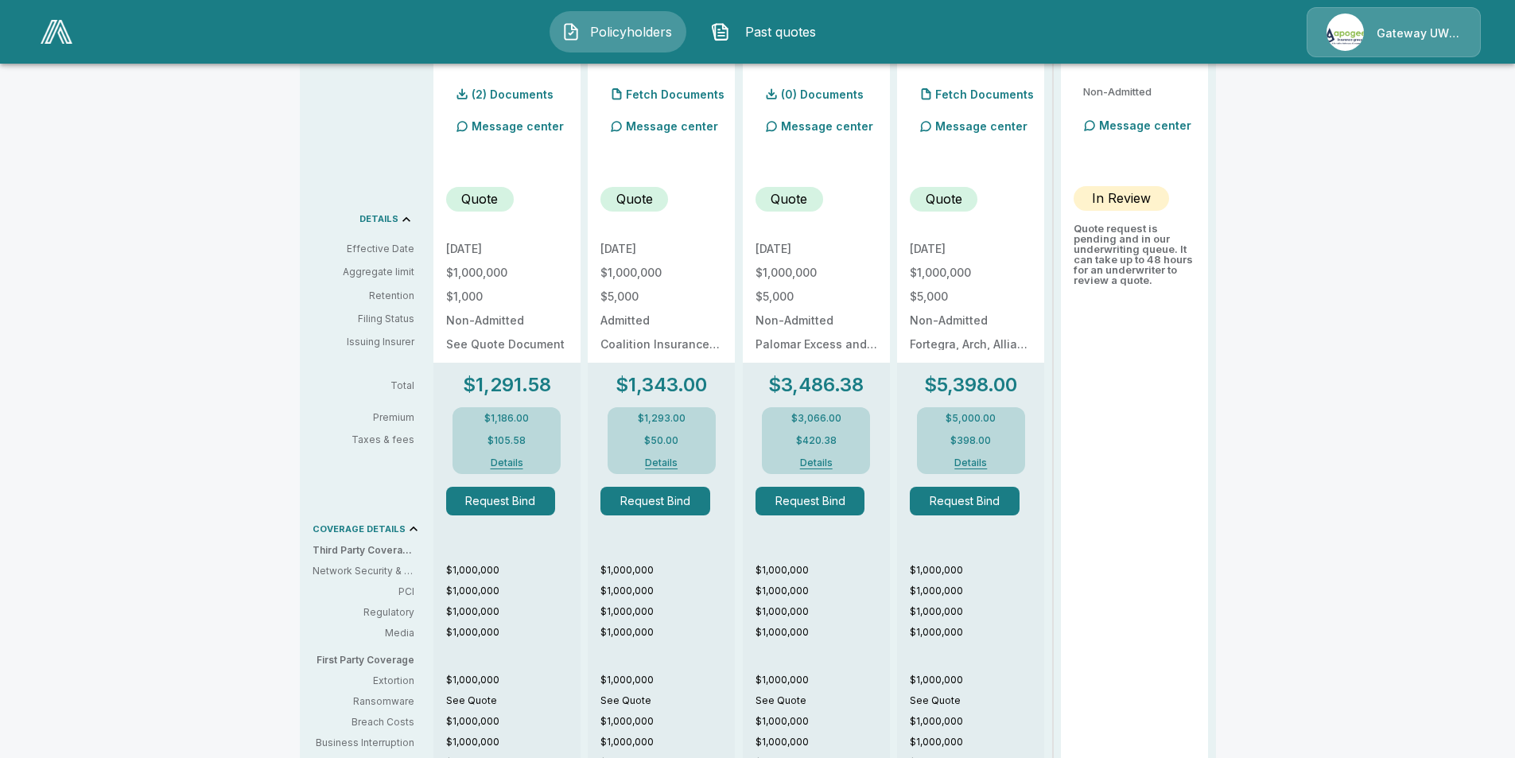
scroll to position [0, 0]
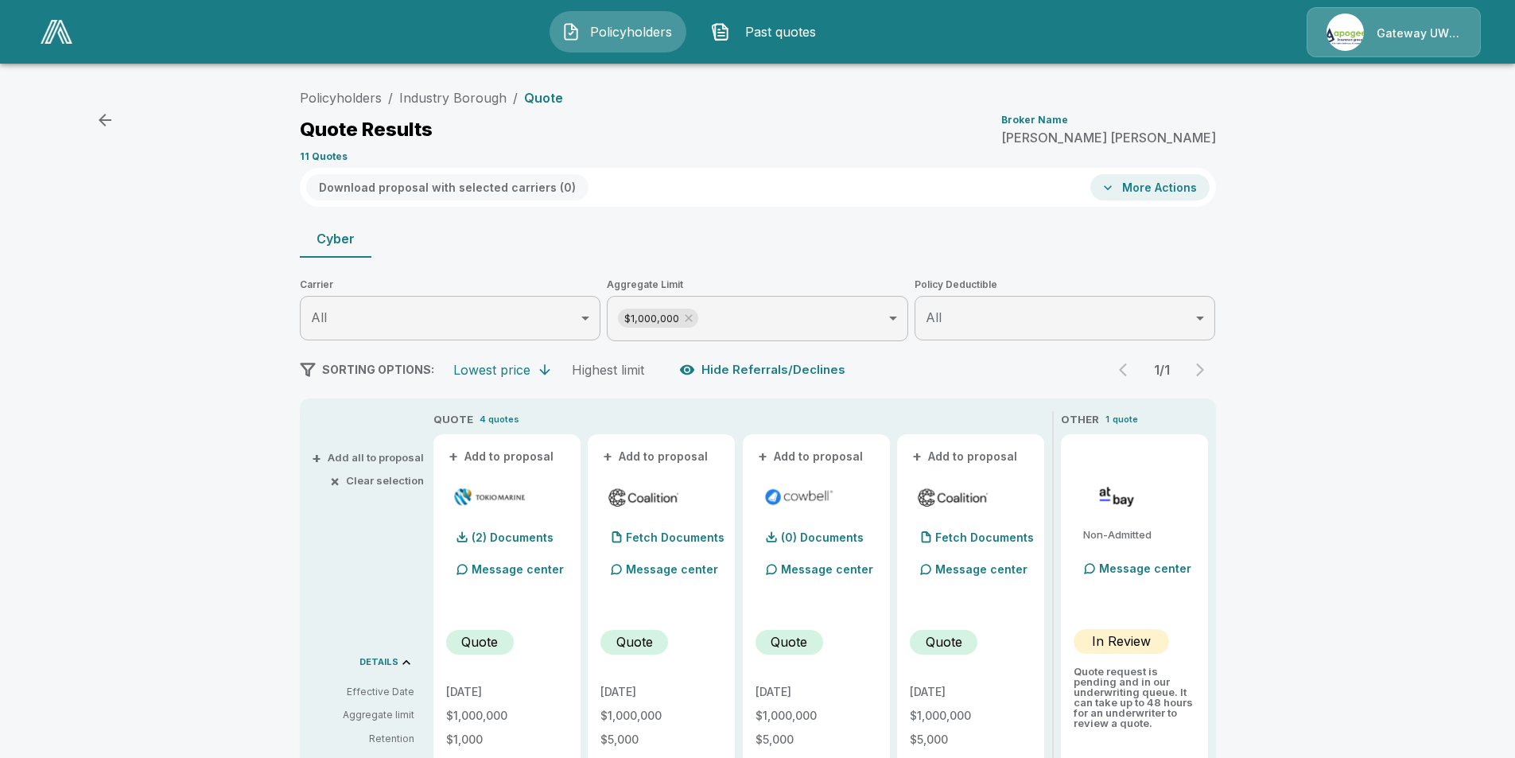
click at [1170, 183] on button "More Actions" at bounding box center [1149, 187] width 119 height 26
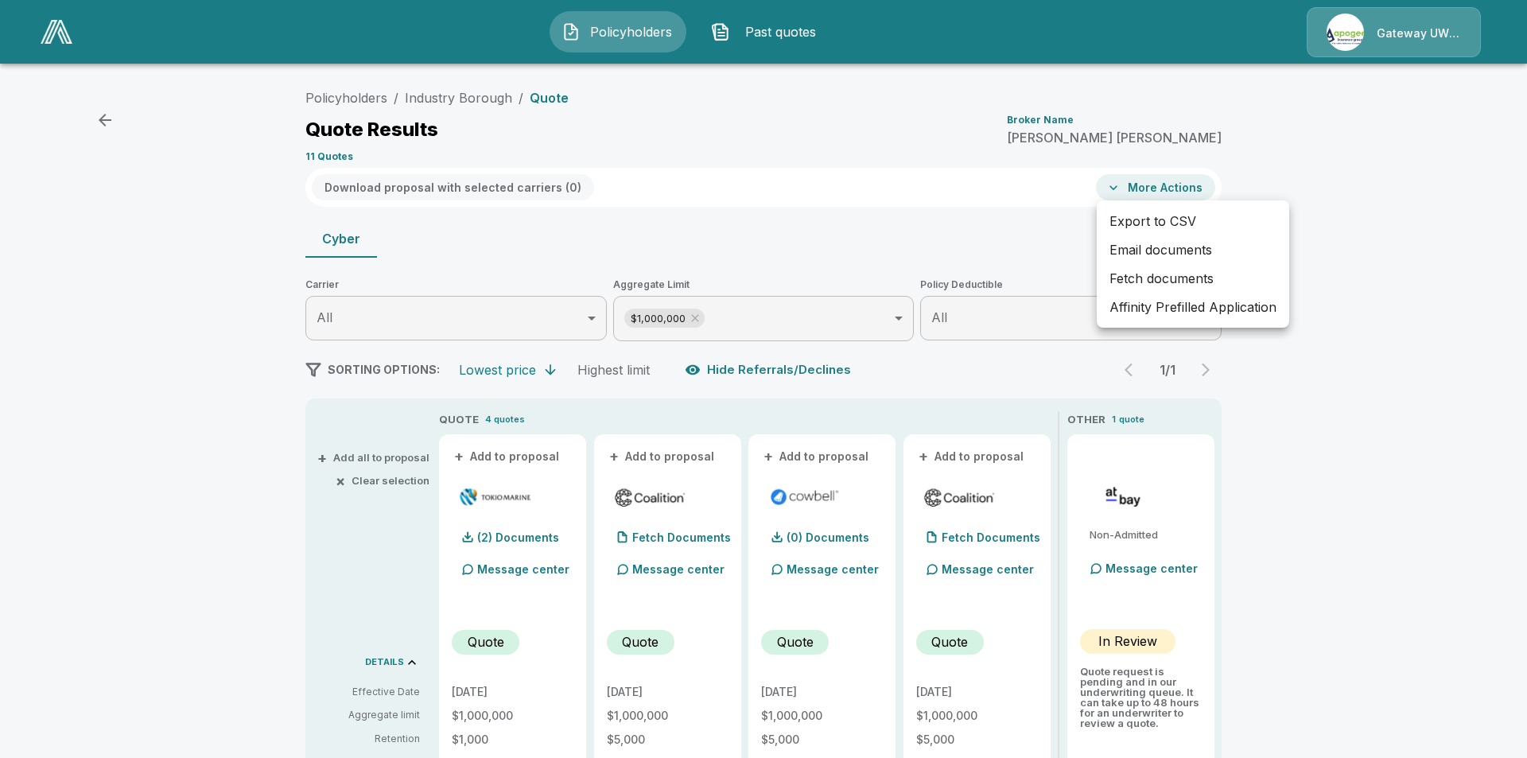
click at [1143, 250] on li "Email documents" at bounding box center [1193, 249] width 192 height 29
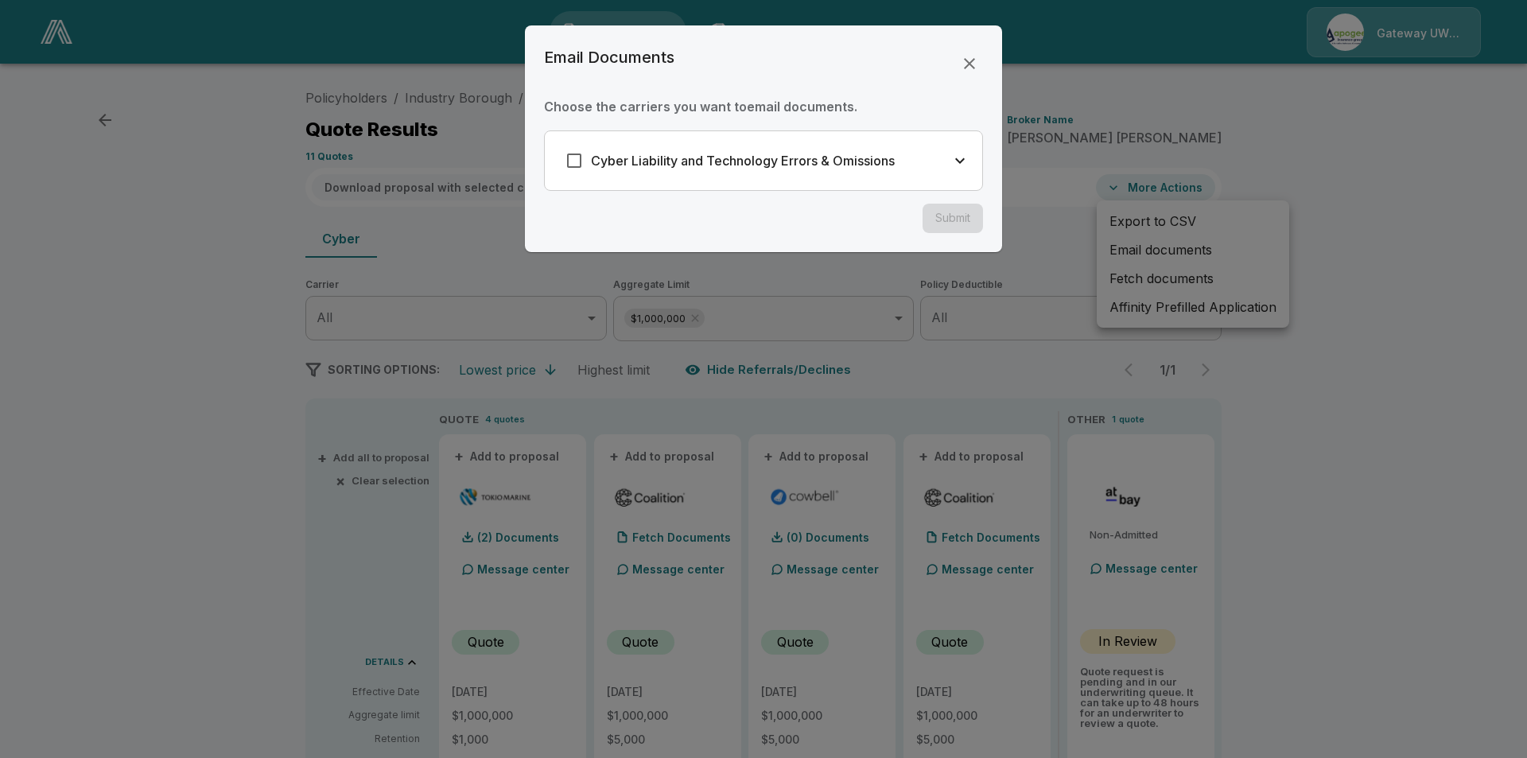
click at [795, 173] on div "Cyber Liability and Technology Errors & Omissions" at bounding box center [726, 160] width 337 height 33
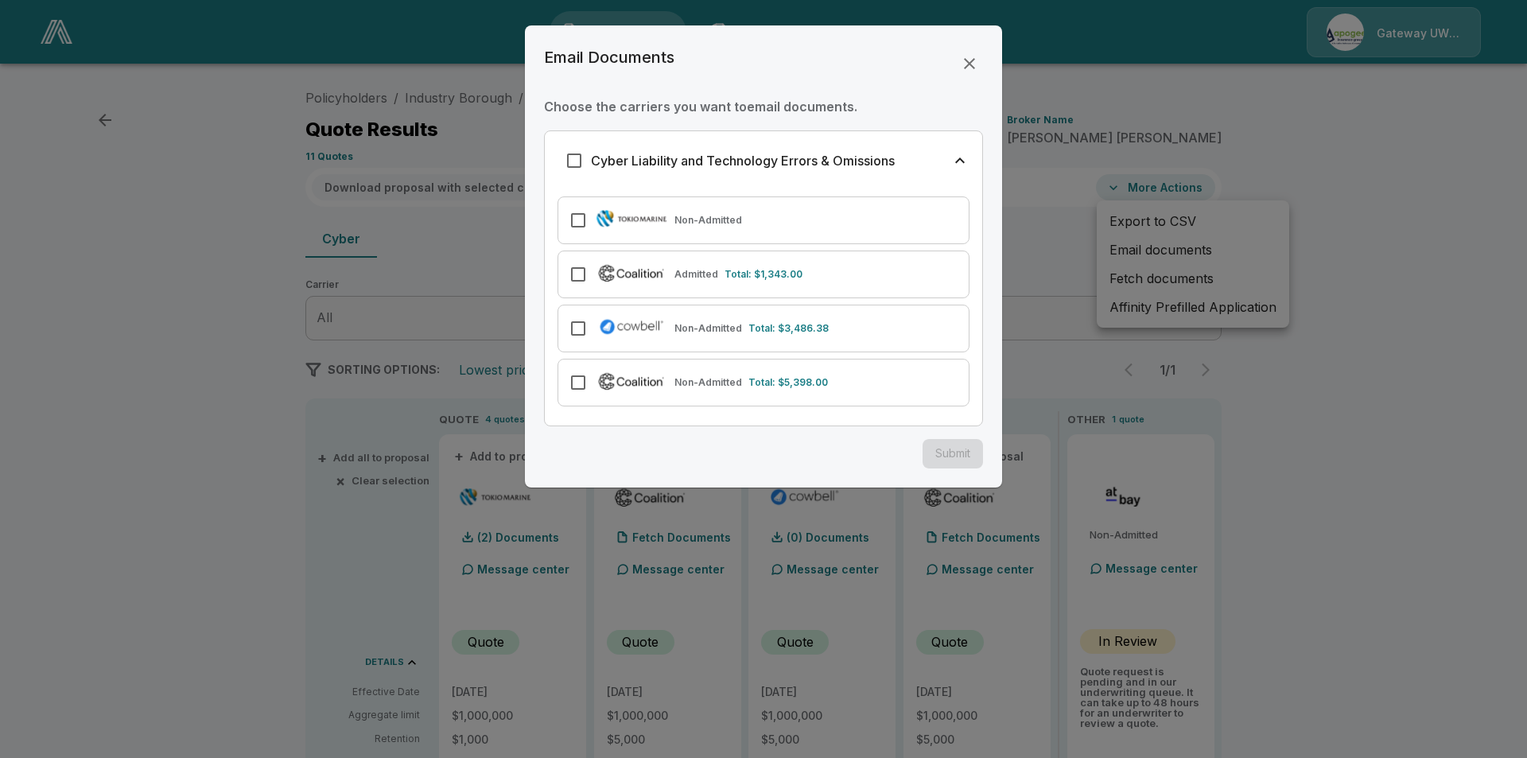
click at [647, 269] on img at bounding box center [631, 273] width 73 height 22
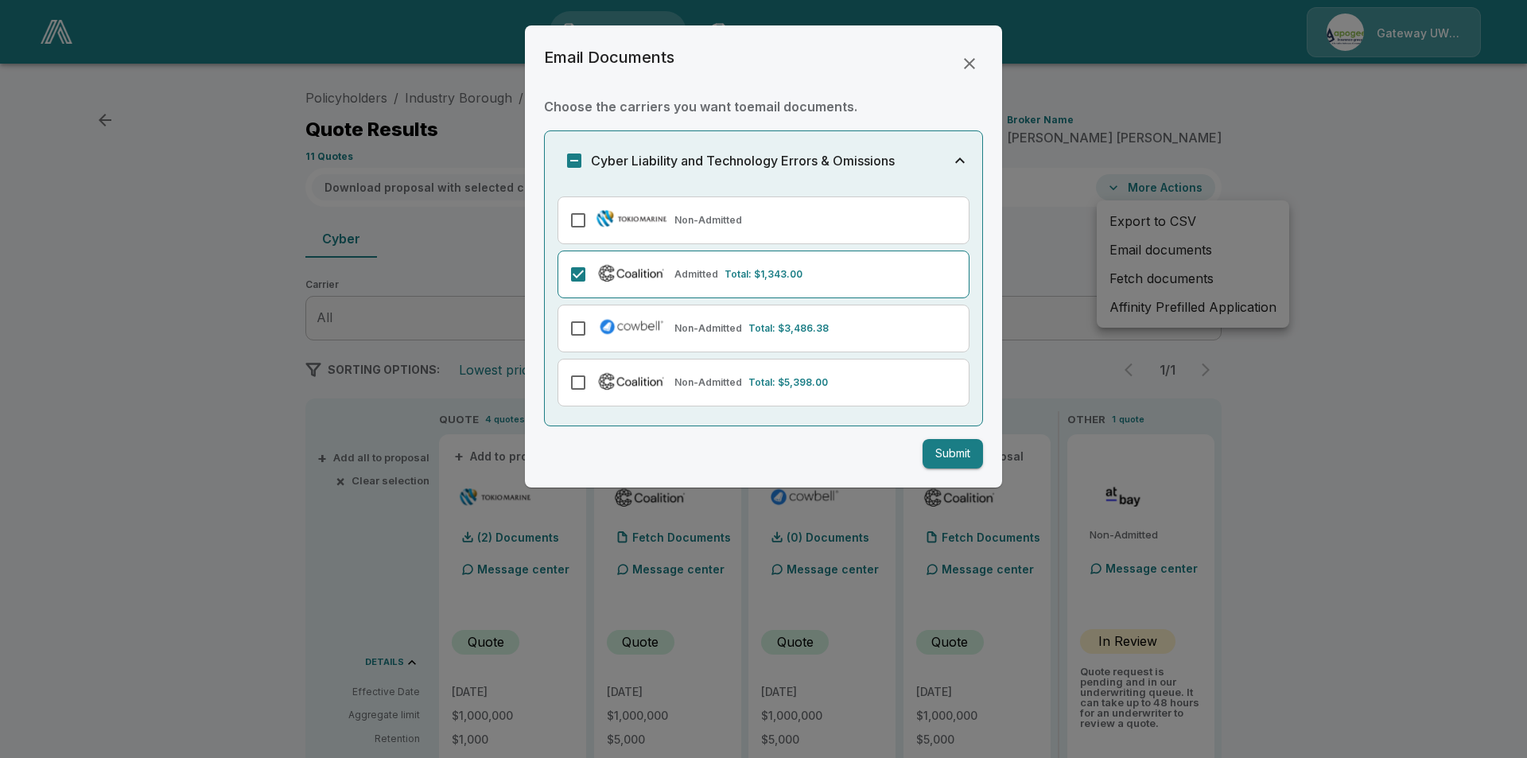
click at [1286, 422] on div at bounding box center [763, 379] width 1527 height 758
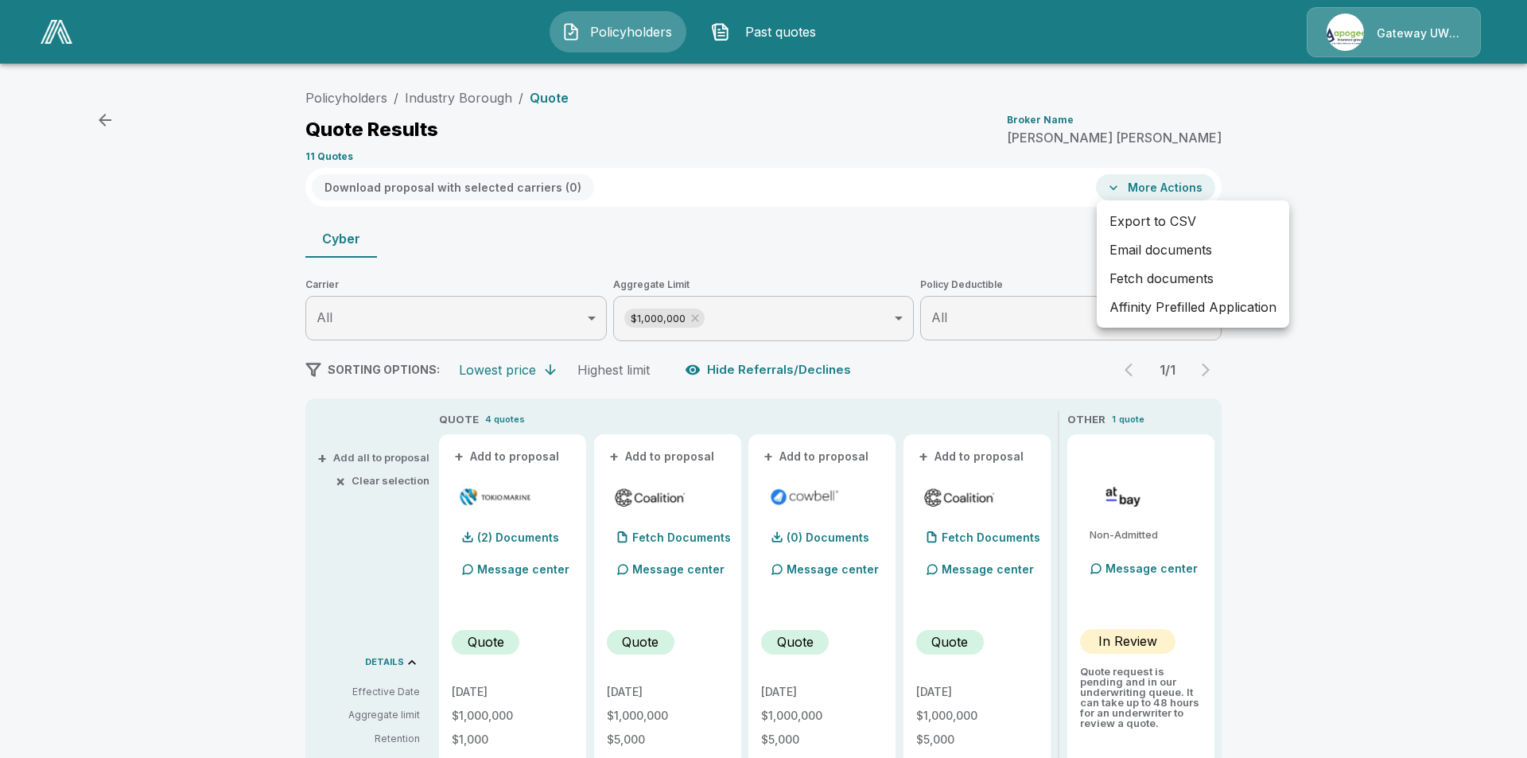
click at [1317, 183] on div at bounding box center [763, 379] width 1527 height 758
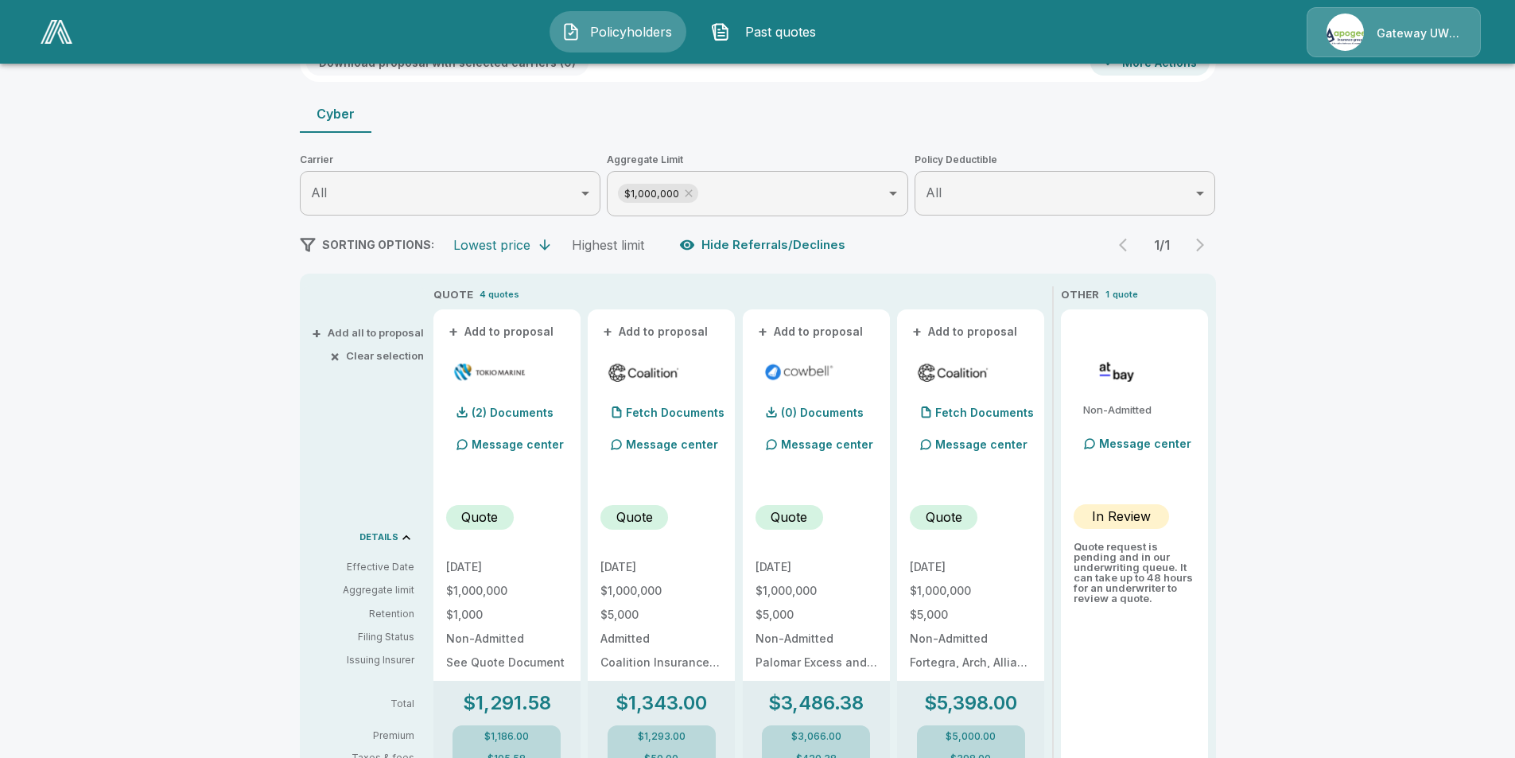
scroll to position [45, 0]
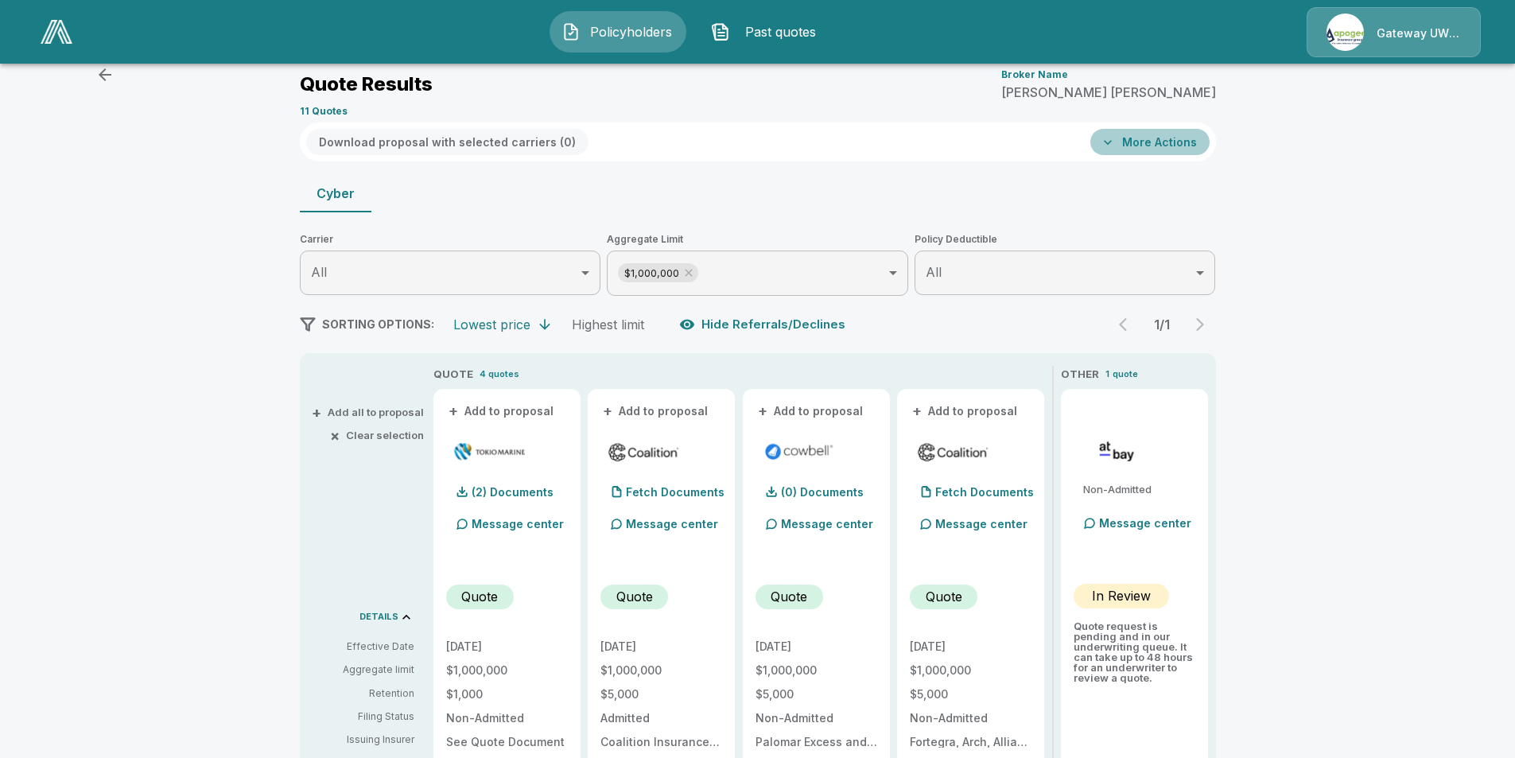
click at [1157, 153] on button "More Actions" at bounding box center [1149, 142] width 119 height 26
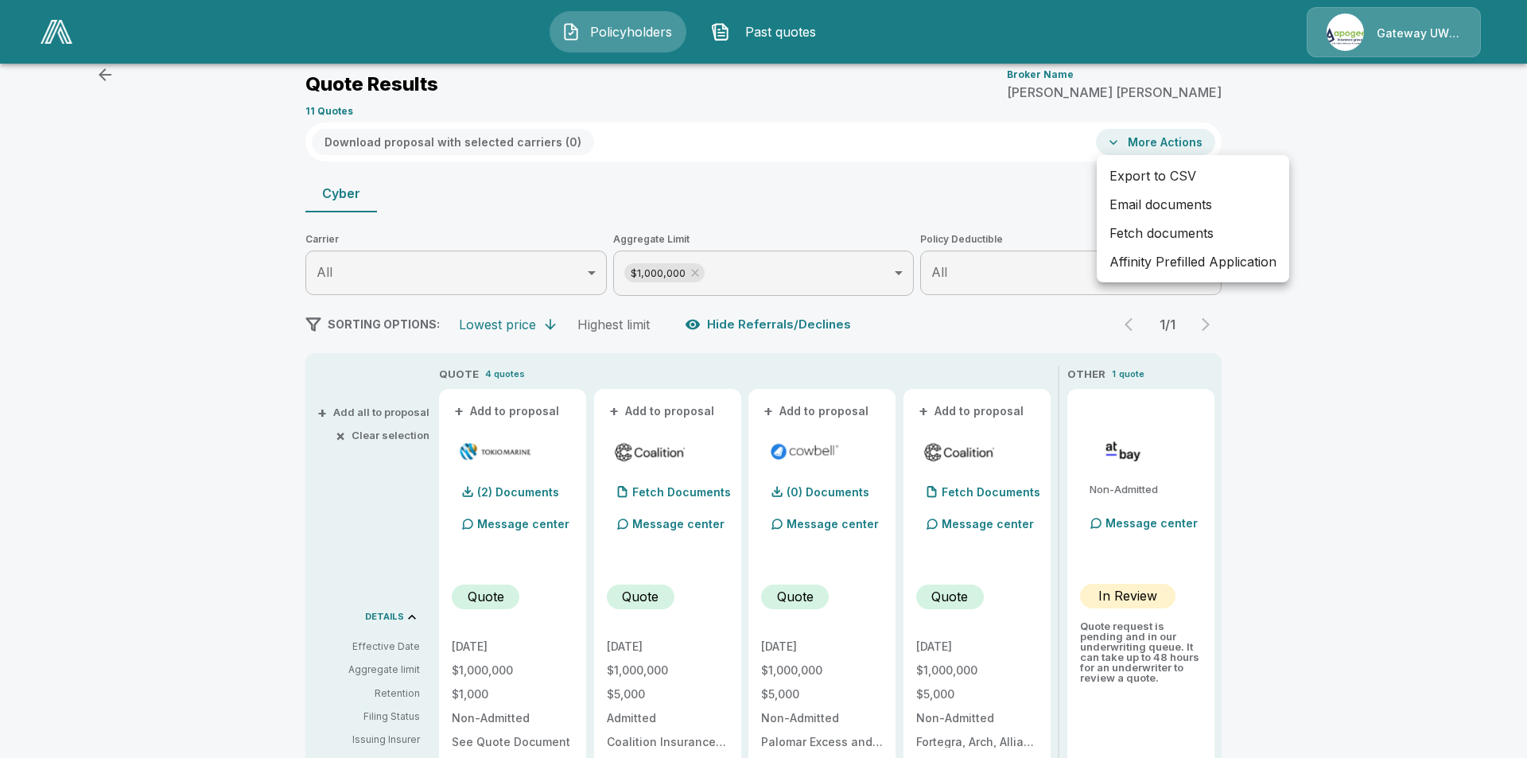
click at [1134, 208] on li "Email documents" at bounding box center [1193, 204] width 192 height 29
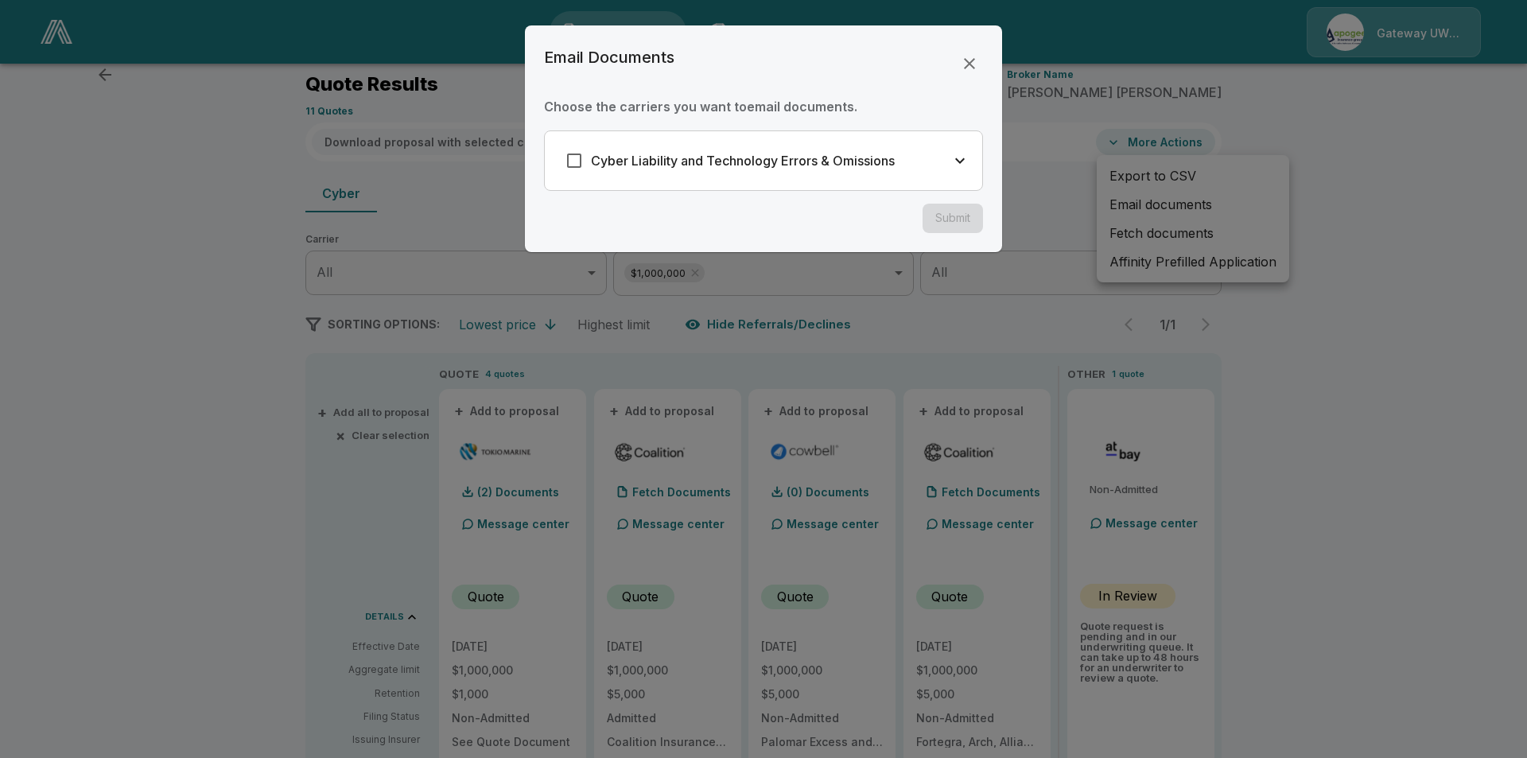
click at [718, 165] on h6 "Cyber Liability and Technology Errors & Omissions" at bounding box center [743, 161] width 304 height 22
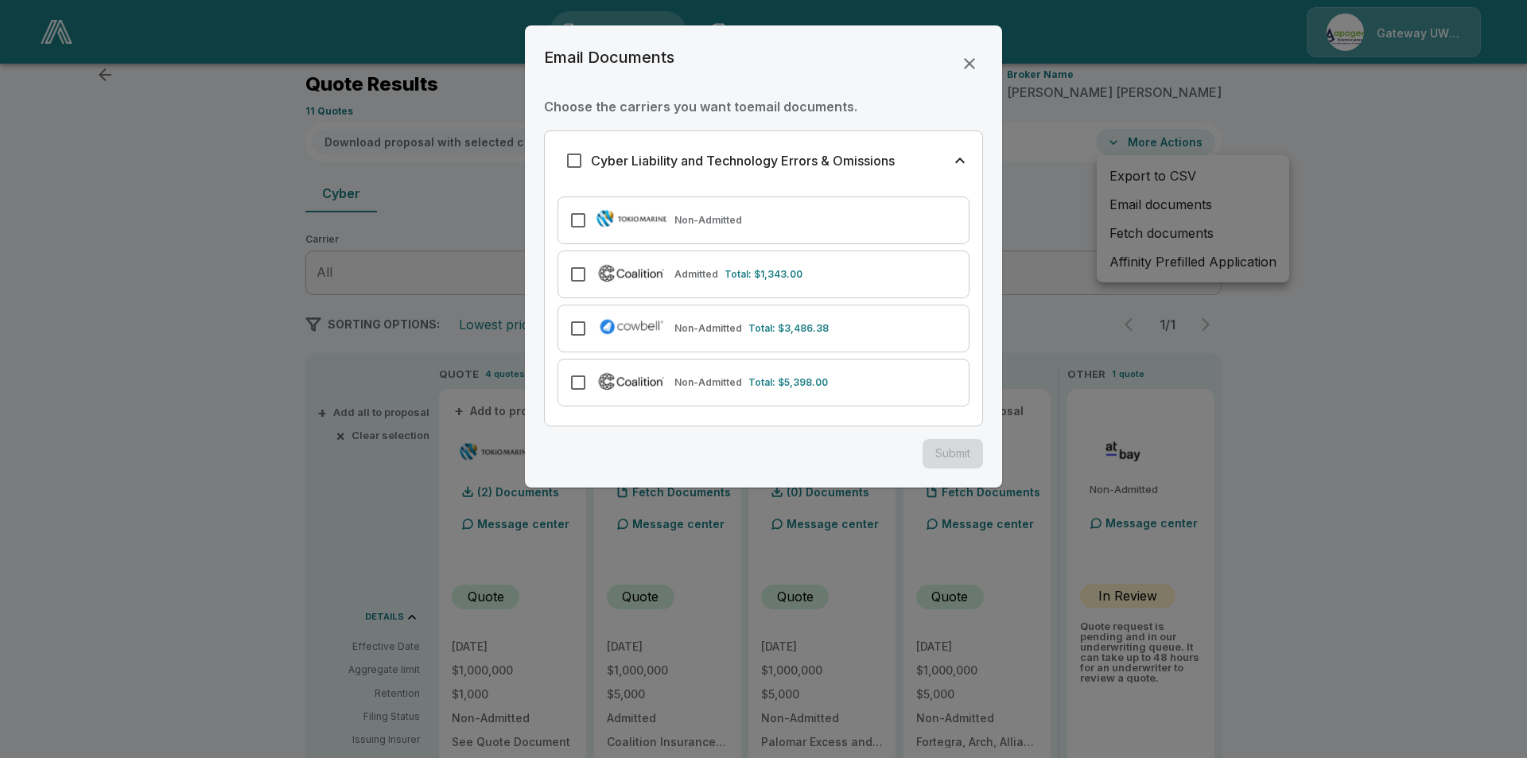
click at [651, 267] on img at bounding box center [631, 273] width 73 height 22
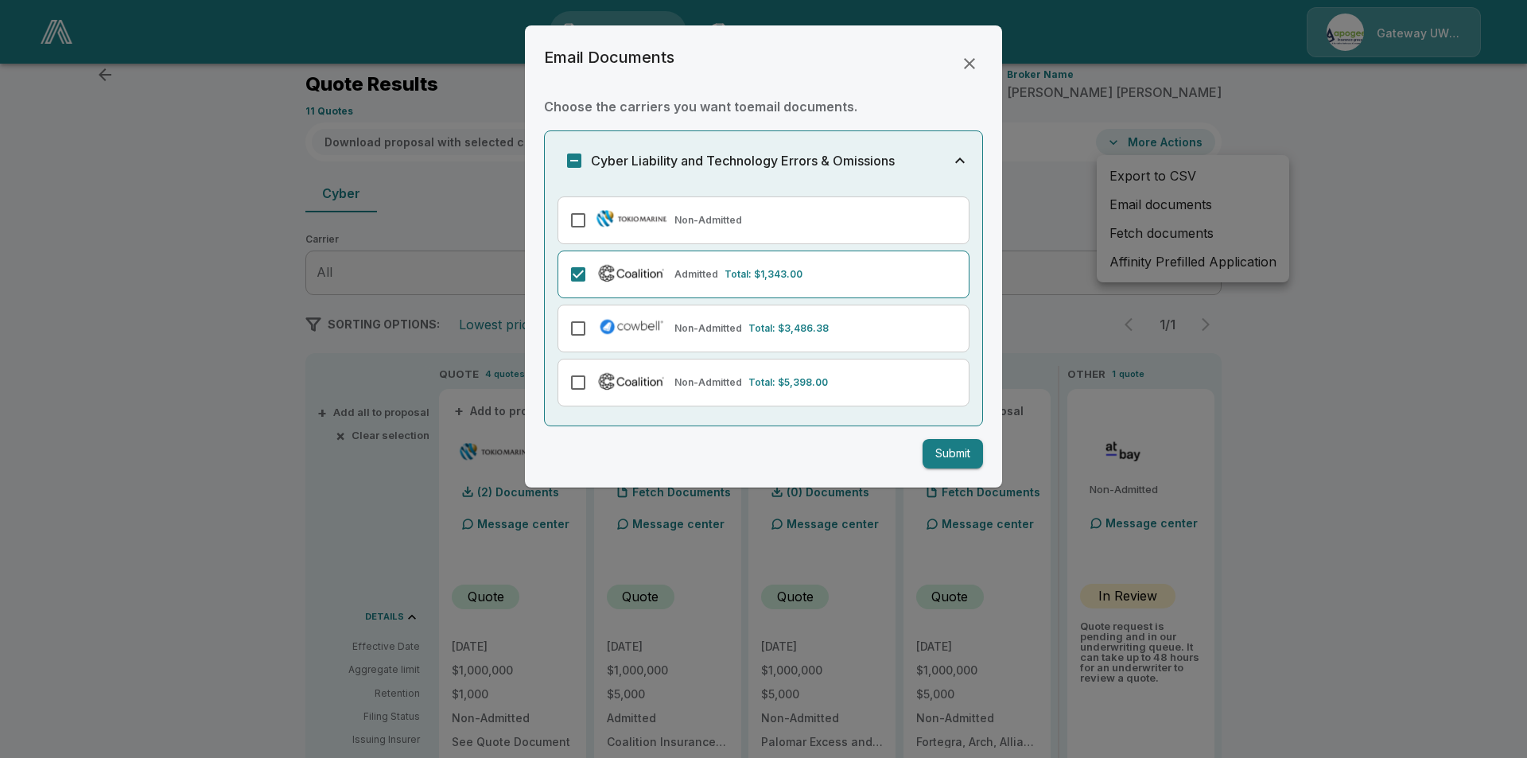
click at [960, 445] on button "Submit" at bounding box center [953, 453] width 60 height 29
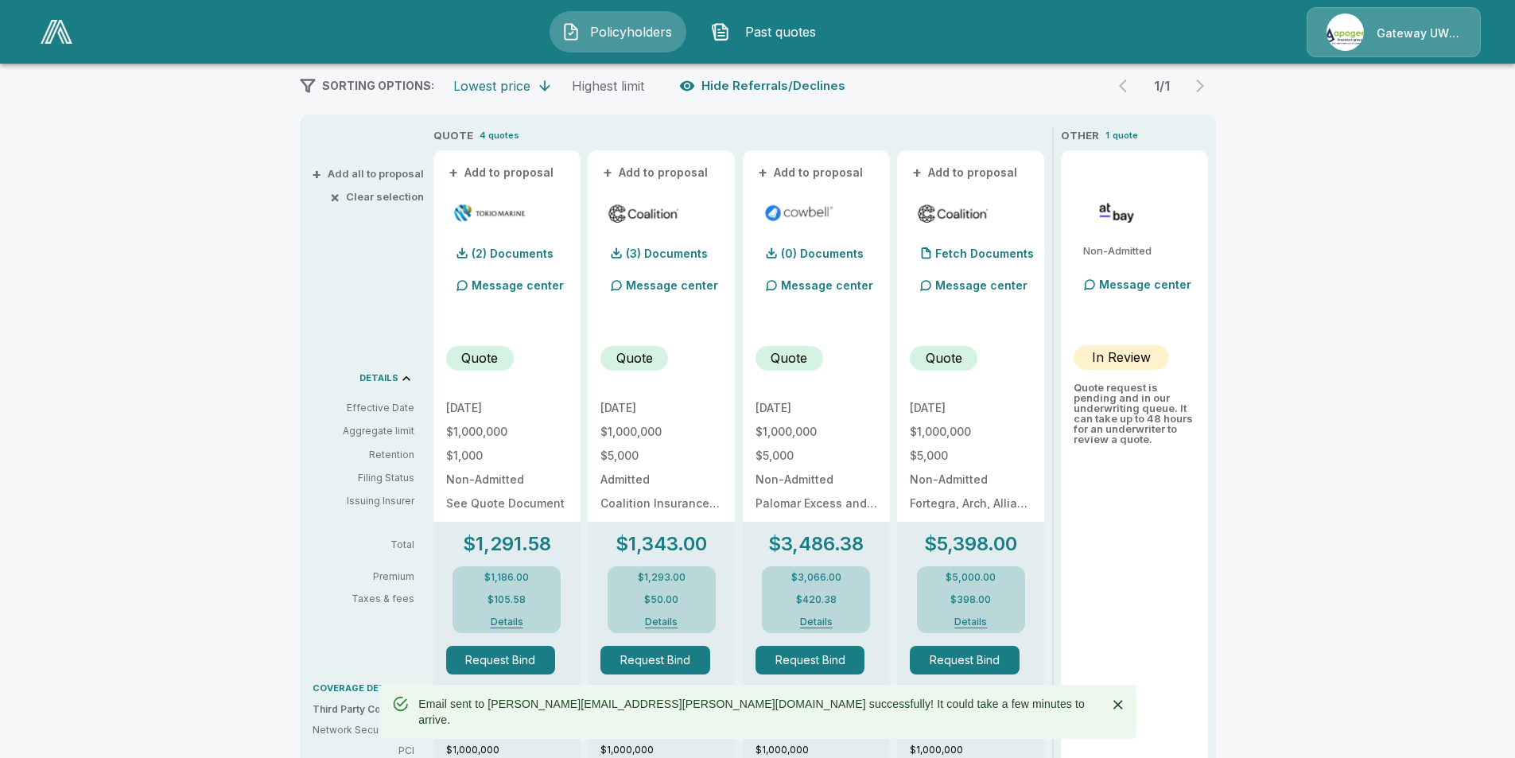
scroll to position [363, 0]
